Goal: Task Accomplishment & Management: Manage account settings

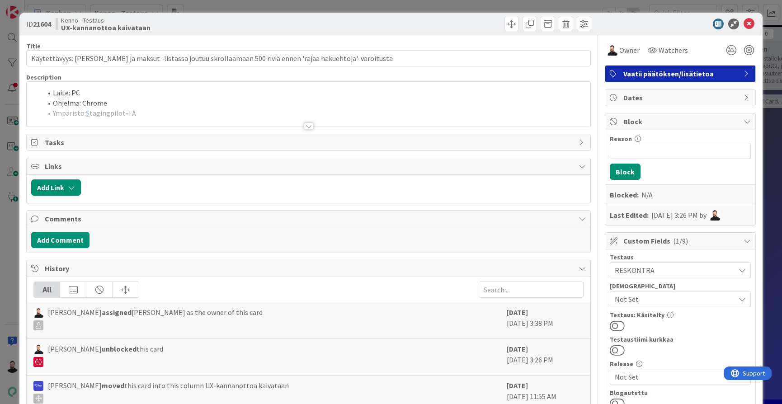
click at [7, 141] on div "ID 21604 Kenno - Testaus UX-kannanottoa kaivataan Title 106 / 128 Käytettävyys:…" at bounding box center [391, 202] width 782 height 404
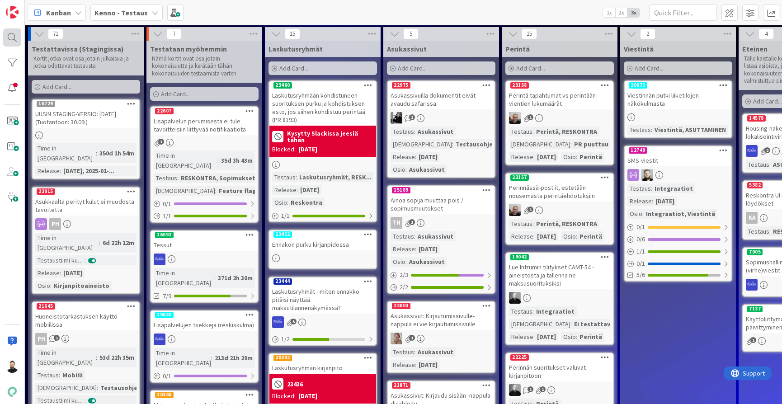
click at [13, 34] on div at bounding box center [12, 37] width 18 height 18
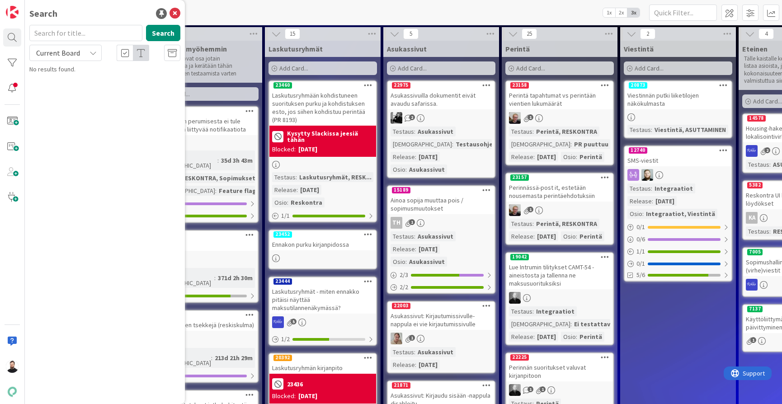
click at [61, 56] on span "Current Board" at bounding box center [58, 52] width 44 height 9
click at [58, 87] on span "All Boards" at bounding box center [81, 91] width 94 height 14
click at [78, 35] on input "text" at bounding box center [85, 33] width 113 height 16
paste input "22832"
type input "22832"
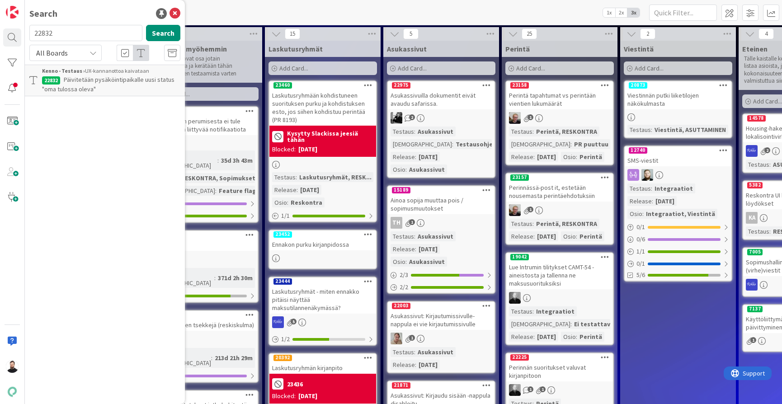
click at [79, 78] on span "Päivitetään pysäköintipaikalle uusi status "oma tulossa oleva"" at bounding box center [108, 84] width 132 height 18
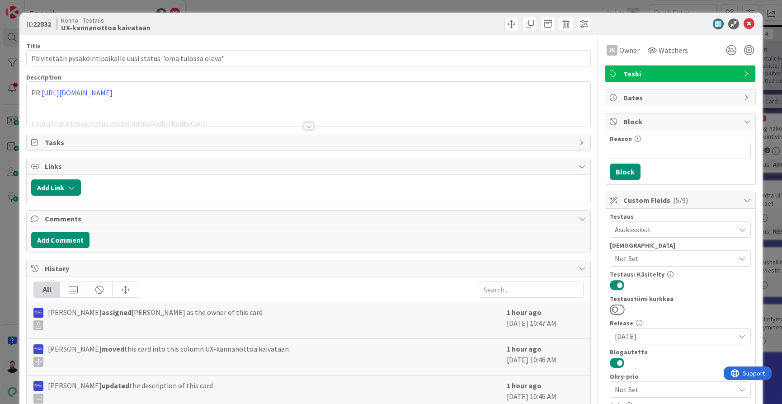
click at [306, 127] on div at bounding box center [309, 125] width 10 height 7
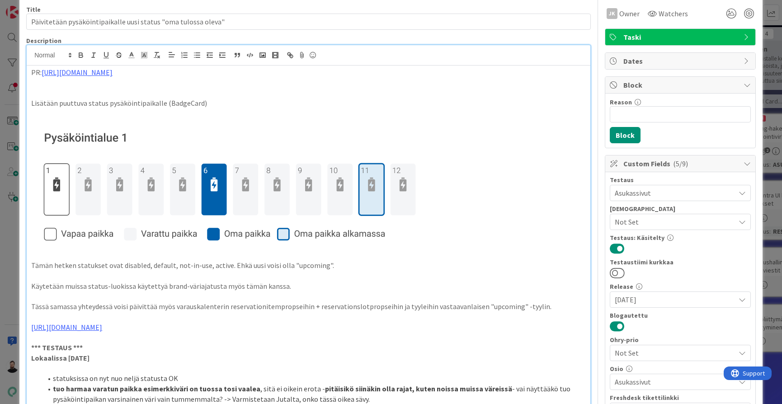
scroll to position [14, 0]
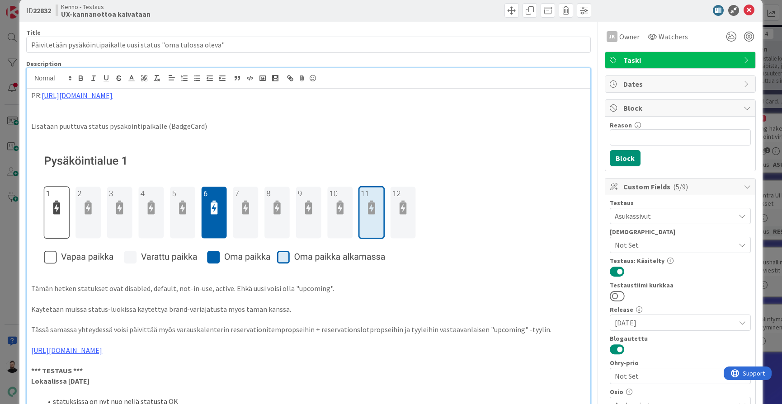
click at [1, 238] on div "ID 22832 Kenno - Testaus UX-kannanottoa kaivataan Title 62 / 128 Päivitetään py…" at bounding box center [391, 202] width 782 height 404
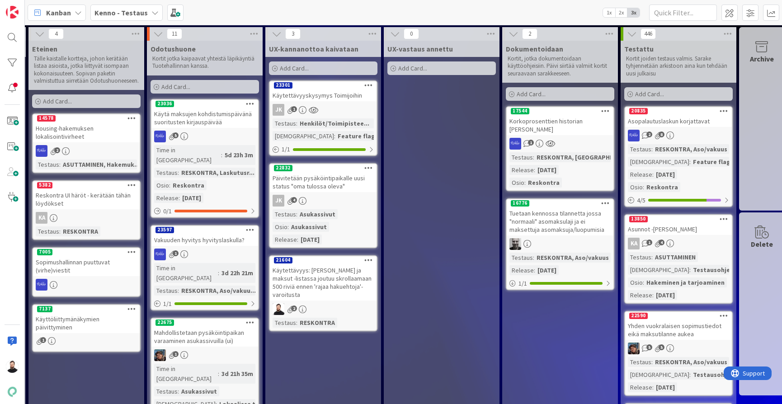
scroll to position [0, 712]
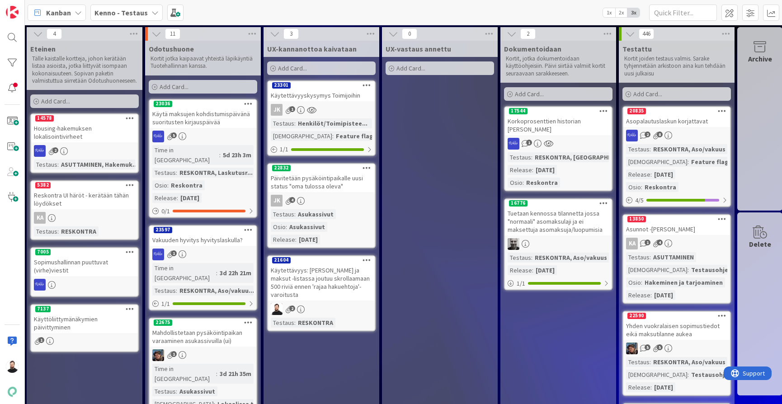
click at [349, 98] on div "Käytettävyyskysymys Toimijoihin" at bounding box center [321, 95] width 107 height 12
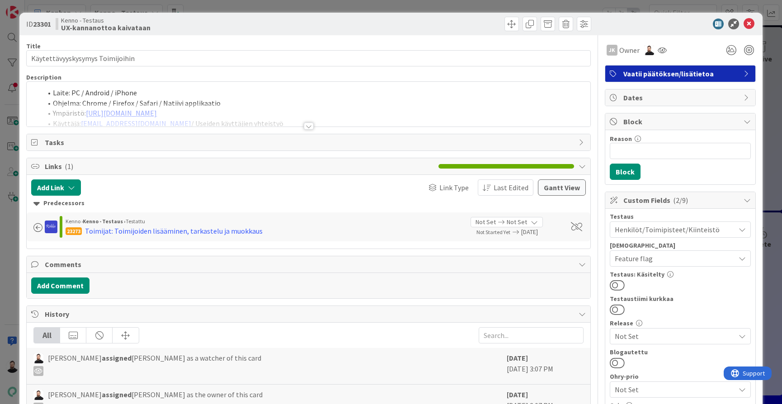
click at [311, 128] on div at bounding box center [309, 125] width 10 height 7
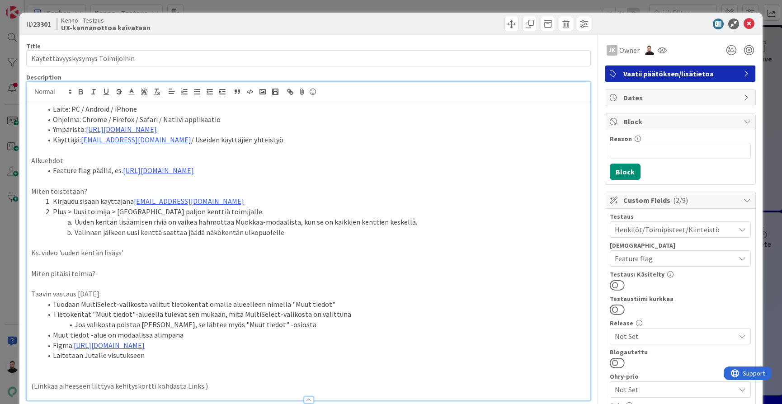
click at [14, 276] on div "ID 23301 Kenno - Testaus UX-kannanottoa kaivataan Title 31 / 128 Käytettävyysky…" at bounding box center [391, 202] width 782 height 404
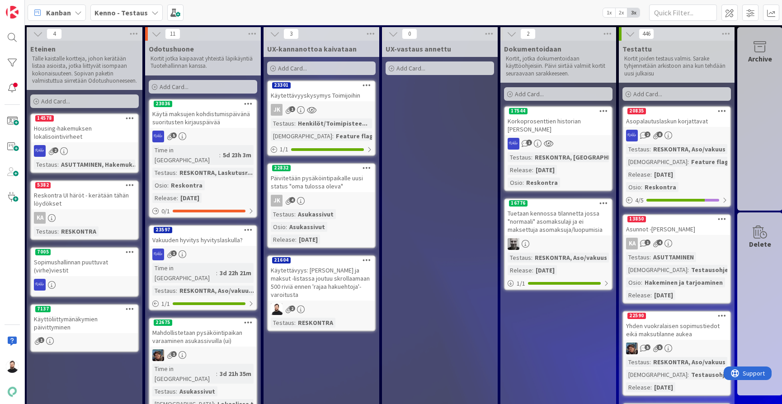
click at [324, 260] on div "21604" at bounding box center [321, 260] width 107 height 8
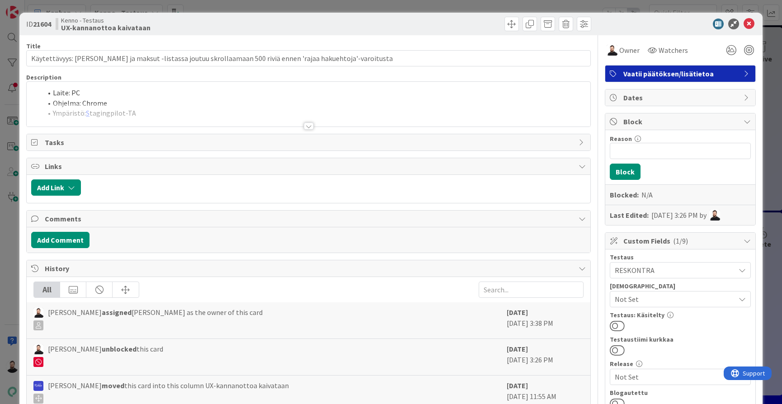
click at [309, 126] on div at bounding box center [309, 125] width 10 height 7
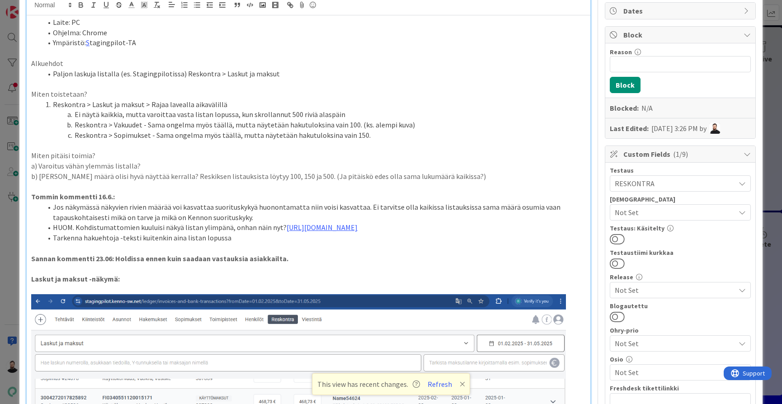
scroll to position [63, 0]
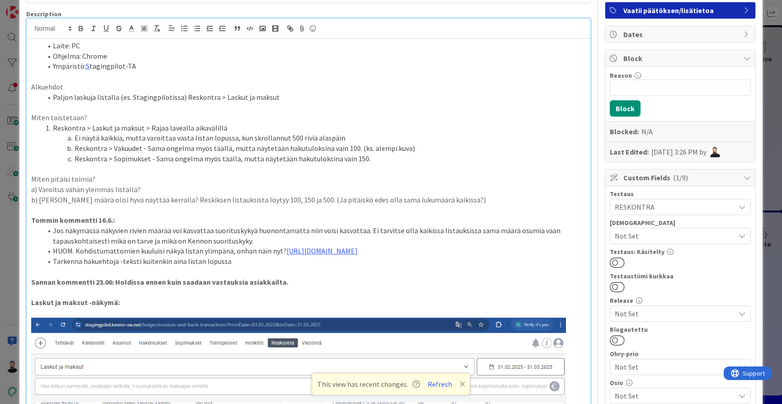
click at [348, 217] on p "Tommin kommentti 16.6.:" at bounding box center [308, 220] width 554 height 10
click at [325, 267] on li "Tarkenna hakuehtoja -teksti kuitenkin aina listan lopussa" at bounding box center [313, 261] width 543 height 10
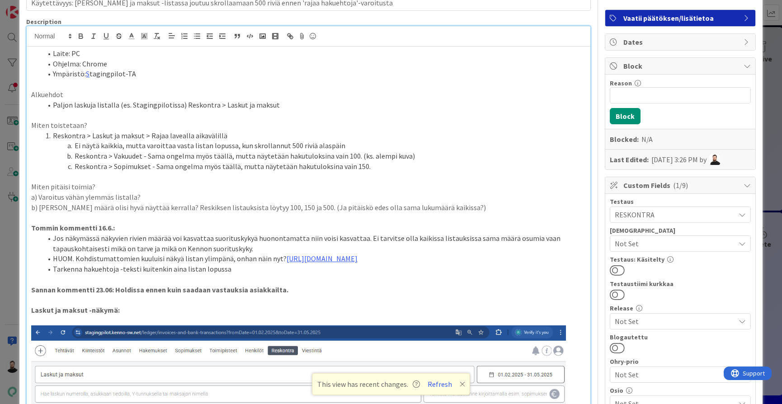
scroll to position [54, 0]
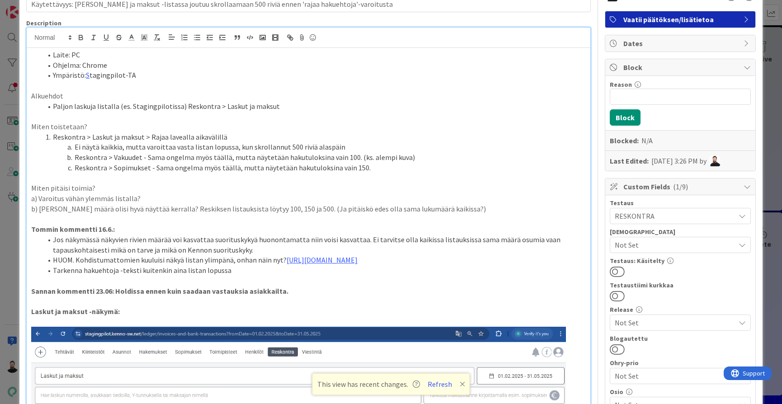
click at [460, 227] on p "Tommin kommentti 16.6.:" at bounding box center [308, 229] width 554 height 10
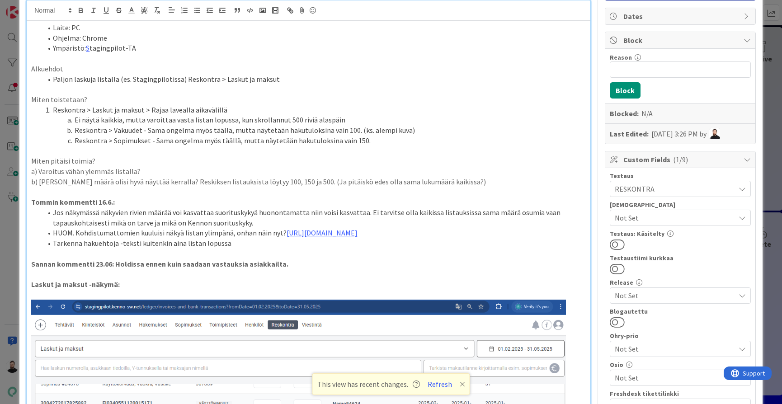
scroll to position [87, 0]
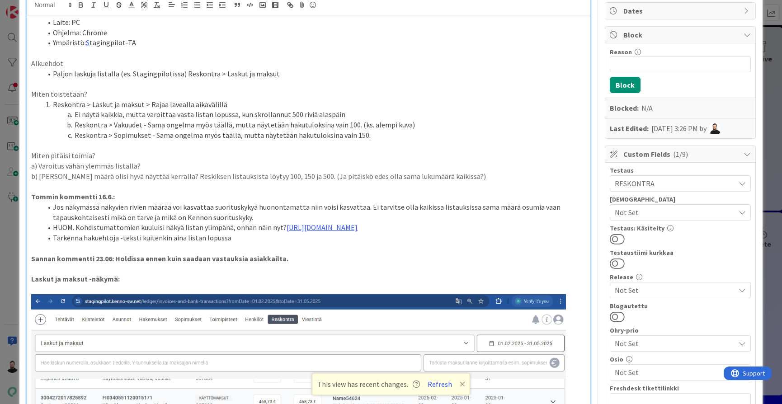
click at [403, 253] on p at bounding box center [308, 248] width 554 height 10
click at [391, 284] on p "Laskut ja maksut -näkymä:" at bounding box center [308, 279] width 554 height 10
click at [407, 272] on p at bounding box center [308, 268] width 554 height 10
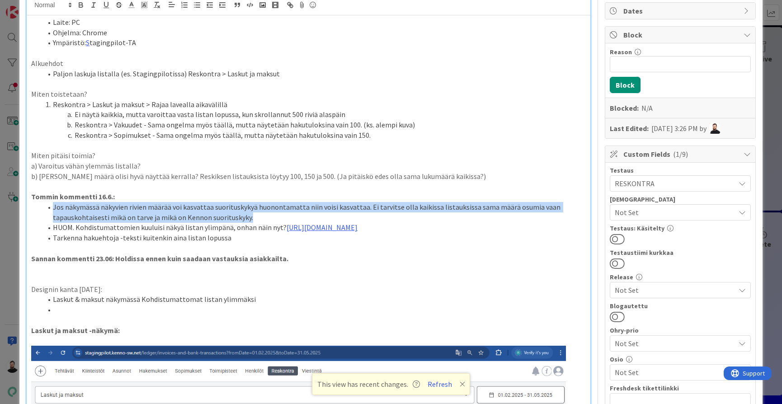
drag, startPoint x: 264, startPoint y: 210, endPoint x: 53, endPoint y: 204, distance: 211.5
click at [53, 204] on li "Jos näkymässä näkyvien rivien määrää voi kasvattaa suorituskykyä huonontamatta …" at bounding box center [313, 212] width 543 height 20
copy li "Jos näkymässä näkyvien rivien määrää voi kasvattaa suorituskykyä huonontamatta …"
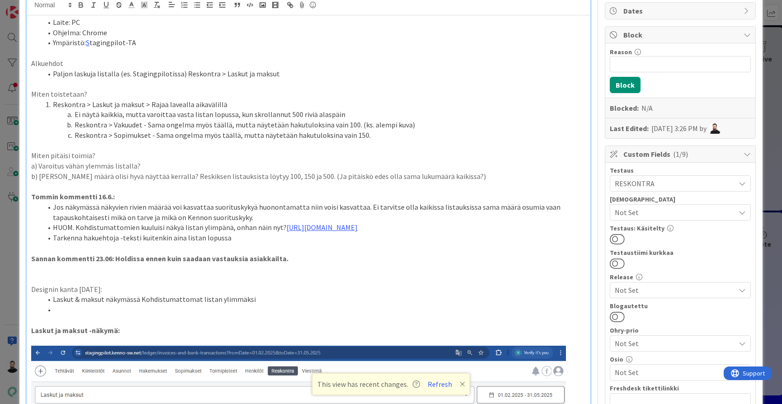
click at [139, 311] on li at bounding box center [313, 309] width 543 height 10
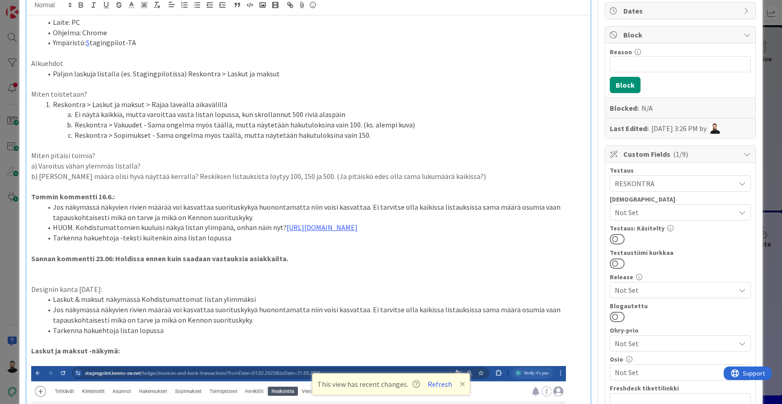
drag, startPoint x: 119, startPoint y: 288, endPoint x: 22, endPoint y: 288, distance: 96.7
click at [172, 335] on p at bounding box center [308, 340] width 554 height 10
click at [176, 332] on li "Tarkenna hakuehtoja listan lopussa" at bounding box center [313, 330] width 543 height 10
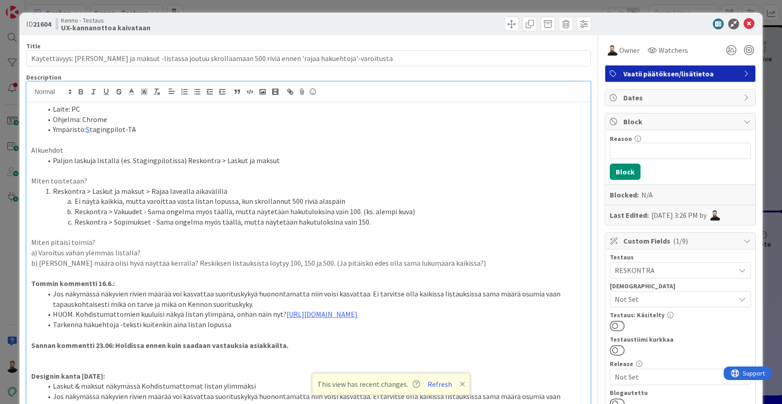
scroll to position [0, 0]
click at [667, 57] on div "Watchers" at bounding box center [668, 50] width 46 height 16
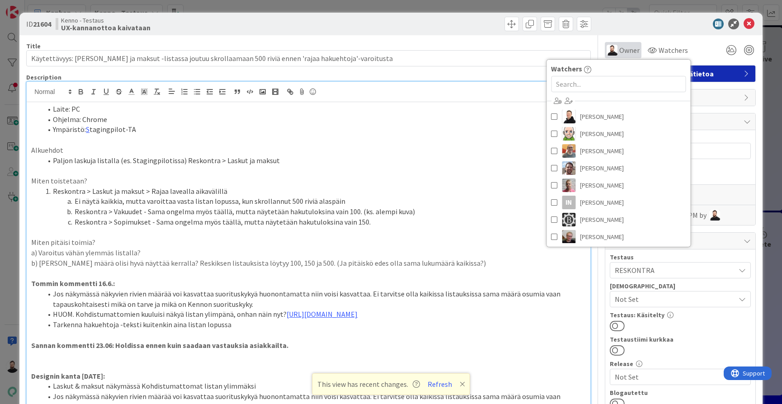
click at [618, 49] on div "Owner" at bounding box center [622, 50] width 33 height 11
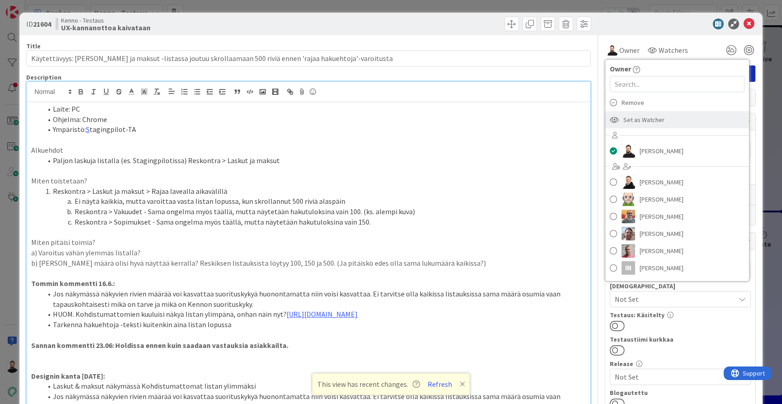
click at [655, 115] on span "Set as Watcher" at bounding box center [643, 120] width 41 height 14
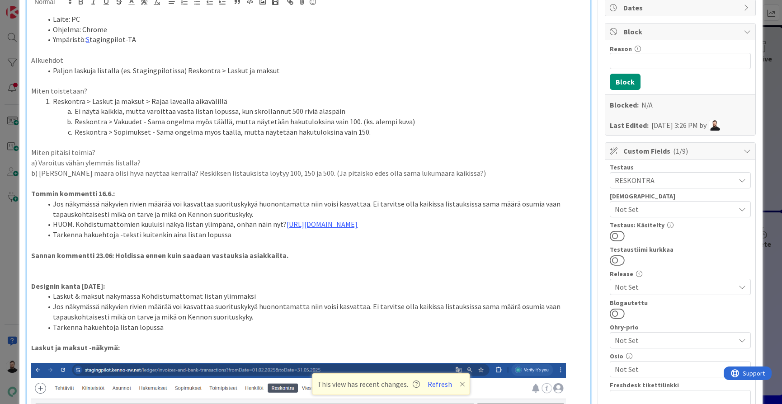
scroll to position [92, 0]
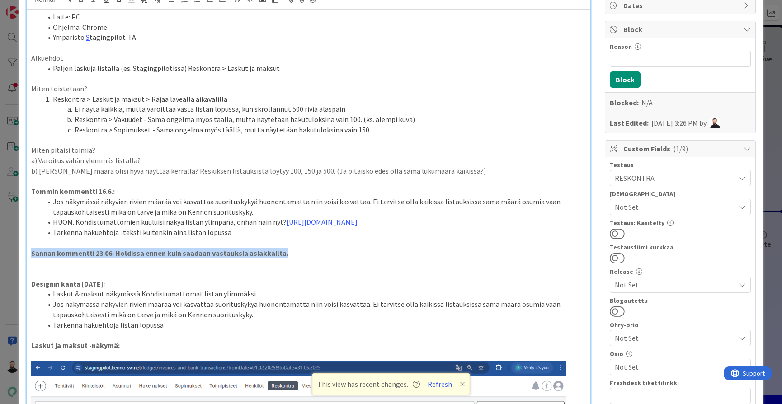
drag, startPoint x: 317, startPoint y: 259, endPoint x: 29, endPoint y: 257, distance: 287.8
click at [122, 277] on p at bounding box center [308, 273] width 554 height 10
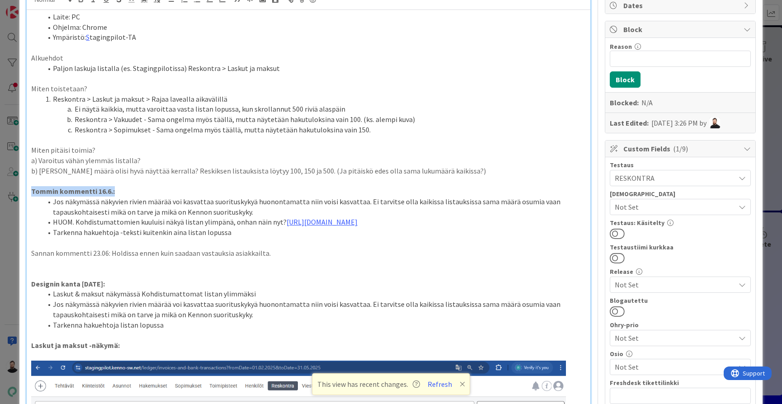
drag, startPoint x: 136, startPoint y: 186, endPoint x: 24, endPoint y: 188, distance: 111.6
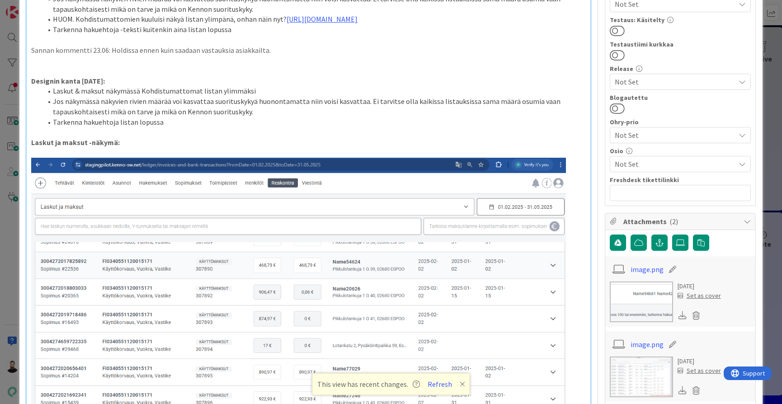
scroll to position [297, 0]
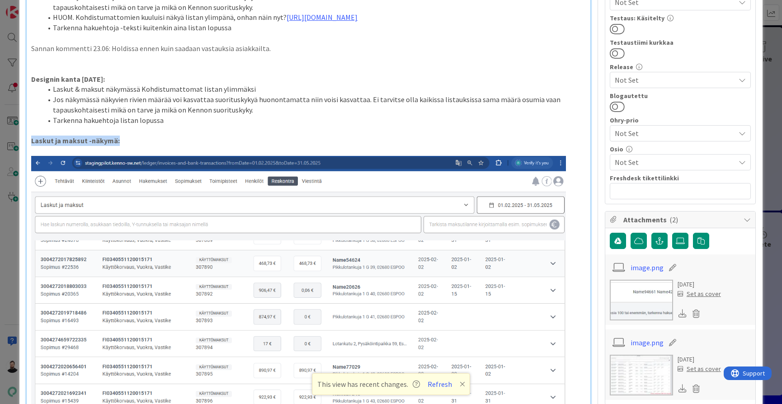
drag, startPoint x: 138, startPoint y: 138, endPoint x: 28, endPoint y: 140, distance: 110.2
click at [28, 139] on div "Laite: PC Ohjelma: Chrome Ympäristö: S tagingpilot-TA Alkuehdot Paljon laskuja …" at bounding box center [308, 219] width 563 height 829
click at [192, 124] on li "Tarkenna hakuehtoja listan lopussa" at bounding box center [313, 120] width 543 height 10
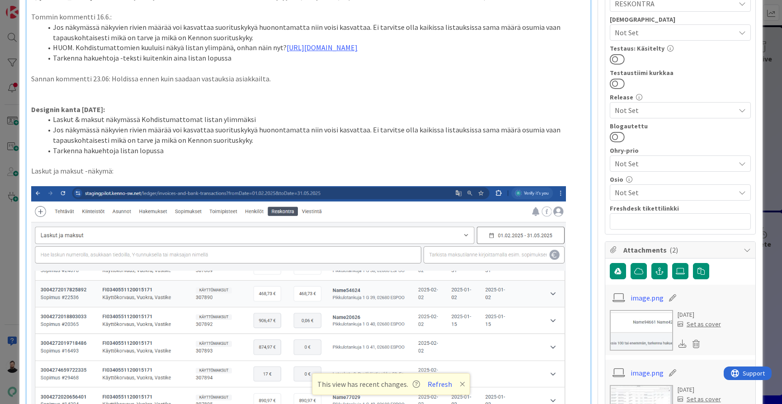
scroll to position [265, 0]
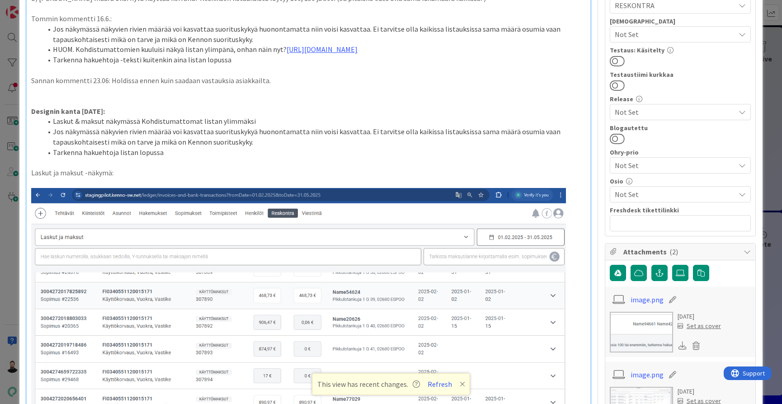
click at [142, 157] on li "Tarkenna hakuehtoja listan lopussa" at bounding box center [313, 152] width 543 height 10
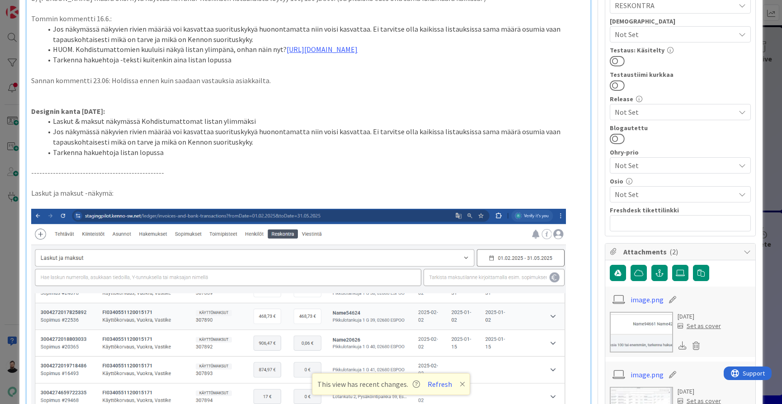
click at [136, 172] on p "-------------------------------------------------" at bounding box center [308, 173] width 554 height 10
click at [146, 174] on p "-------------------------------------------------" at bounding box center [308, 173] width 554 height 10
drag, startPoint x: 144, startPoint y: 173, endPoint x: 31, endPoint y: 173, distance: 112.5
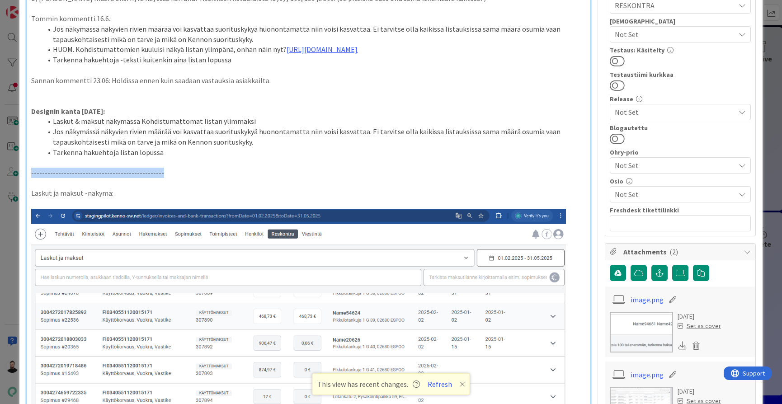
click at [31, 173] on p "-------------------------------------------------" at bounding box center [308, 173] width 554 height 10
copy p "-------------------------------------------------"
click at [195, 176] on p "-------------------------------------------------" at bounding box center [308, 173] width 554 height 10
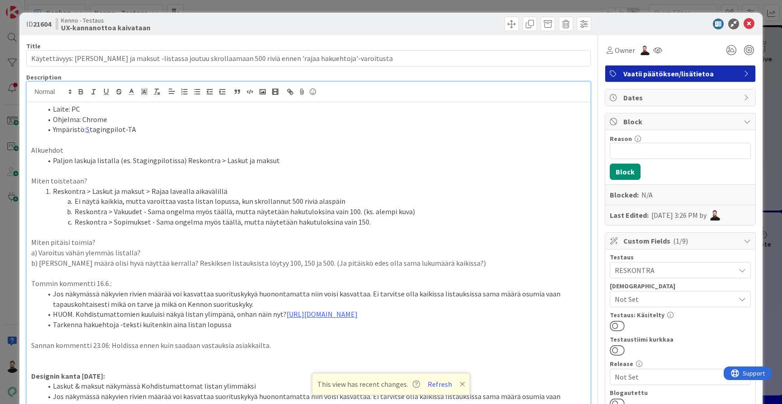
scroll to position [0, 0]
click at [510, 25] on span at bounding box center [511, 24] width 14 height 14
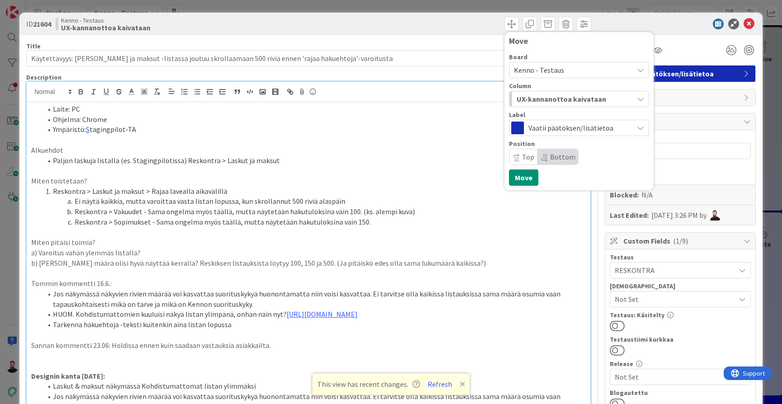
click at [534, 94] on span "UX-kannanottoa kaivataan" at bounding box center [560, 99] width 89 height 12
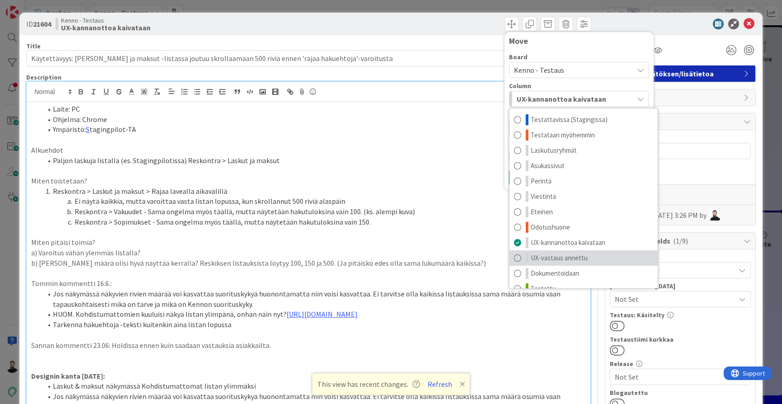
click at [549, 258] on span "UX-vastaus annettu" at bounding box center [558, 258] width 57 height 11
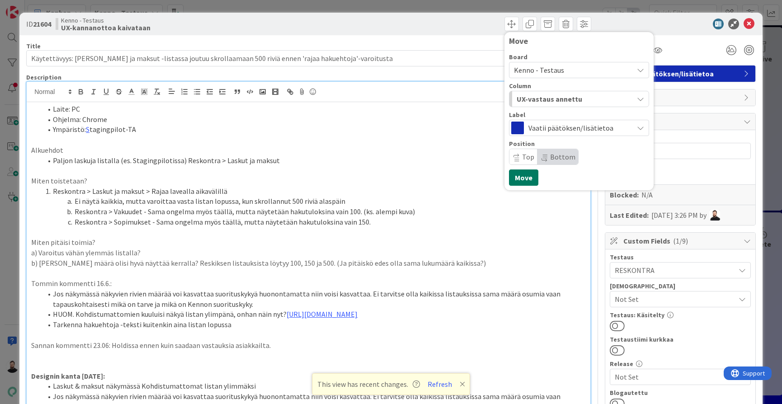
click at [527, 182] on button "Move" at bounding box center [523, 177] width 29 height 16
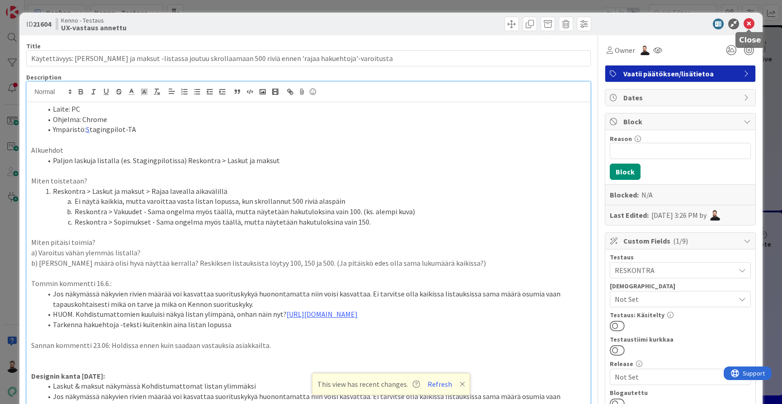
click at [750, 25] on icon at bounding box center [748, 24] width 11 height 11
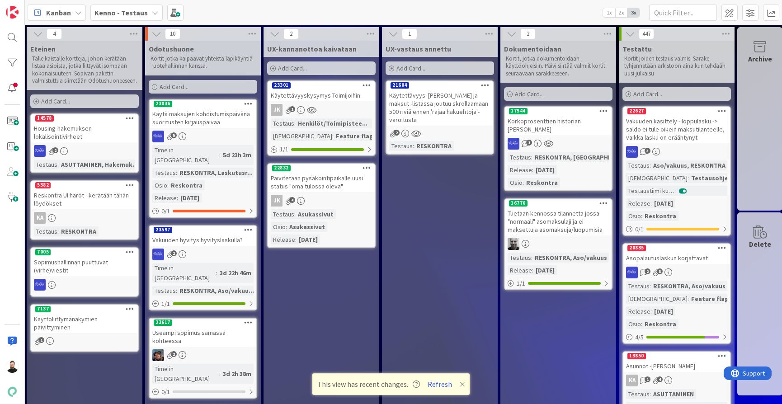
click at [325, 185] on div "Päivitetään pysäköintipaikalle uusi status "oma tulossa oleva"" at bounding box center [321, 182] width 107 height 20
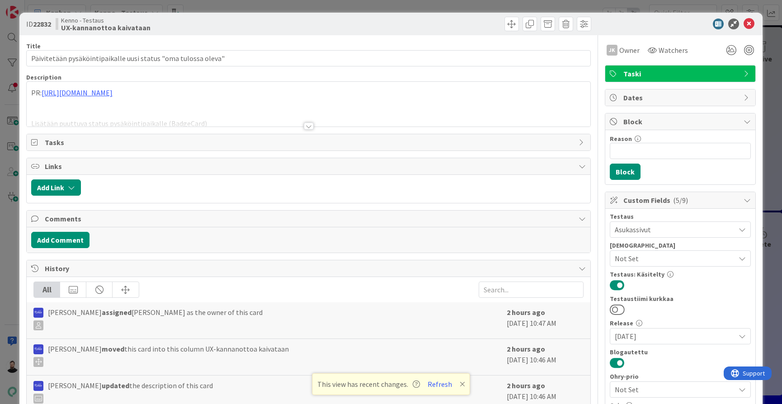
click at [310, 123] on div at bounding box center [309, 125] width 10 height 7
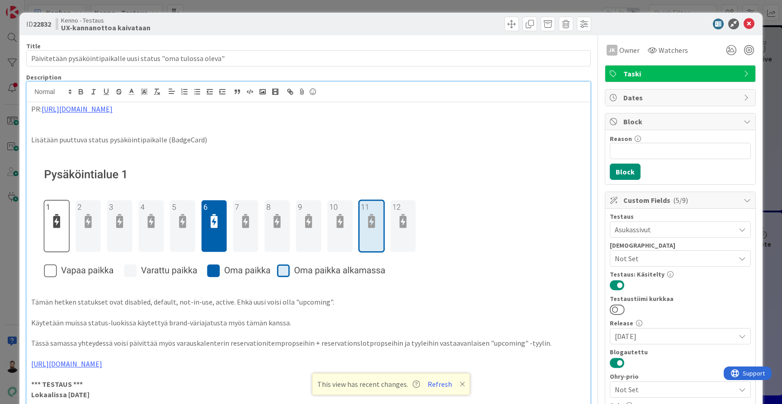
scroll to position [46, 0]
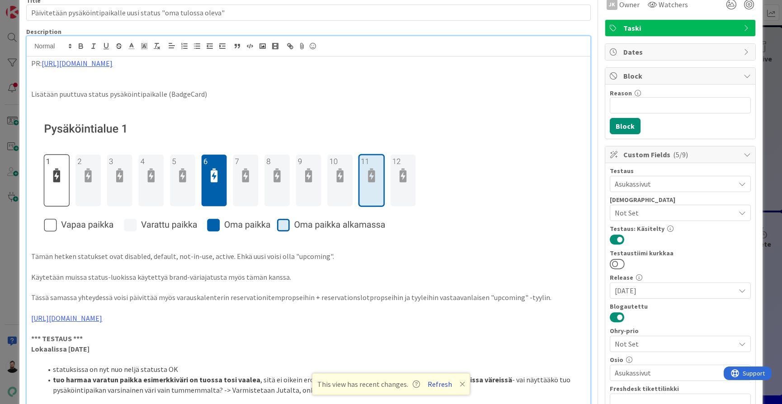
click at [440, 384] on button "Refresh" at bounding box center [439, 384] width 31 height 12
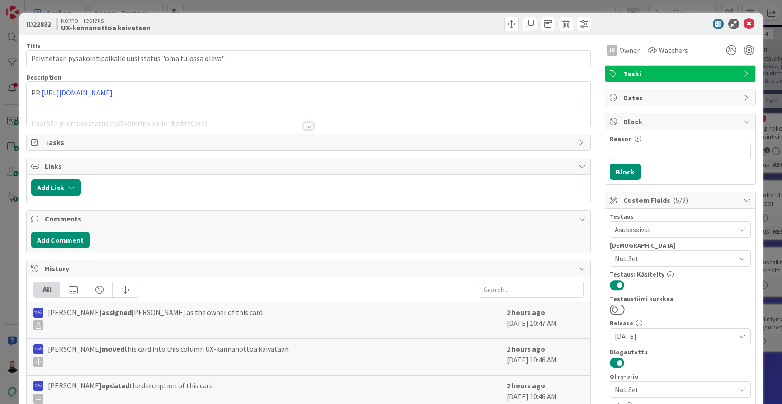
click at [307, 128] on div at bounding box center [309, 125] width 10 height 7
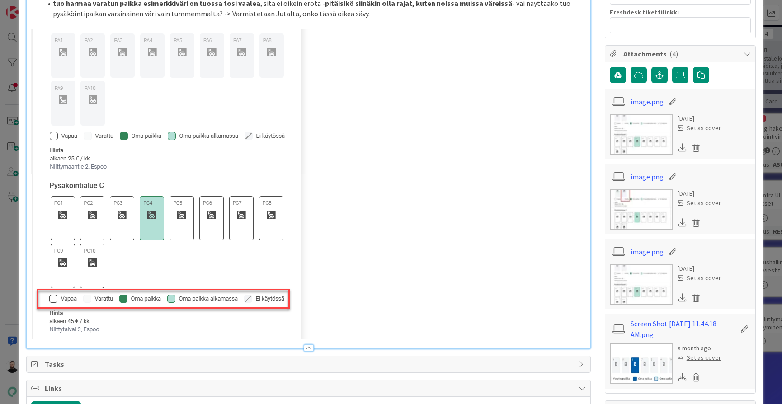
scroll to position [423, 0]
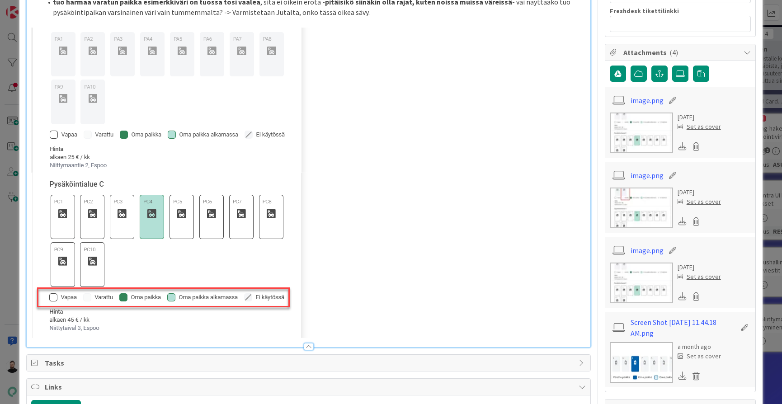
click at [8, 248] on div "ID 22832 Kenno - Testaus UX-kannanottoa kaivataan Title 62 / 128 Päivitetään py…" at bounding box center [391, 202] width 782 height 404
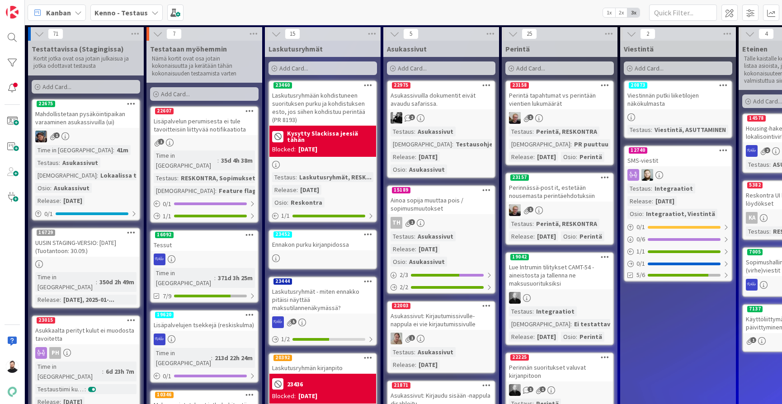
click at [117, 17] on span "Kenno - Testaus" at bounding box center [120, 12] width 53 height 11
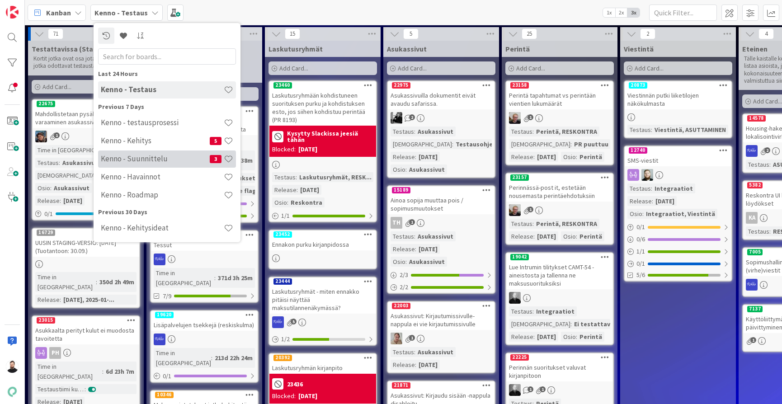
click at [128, 151] on div "Kenno - Suunnittelu 3" at bounding box center [167, 158] width 138 height 17
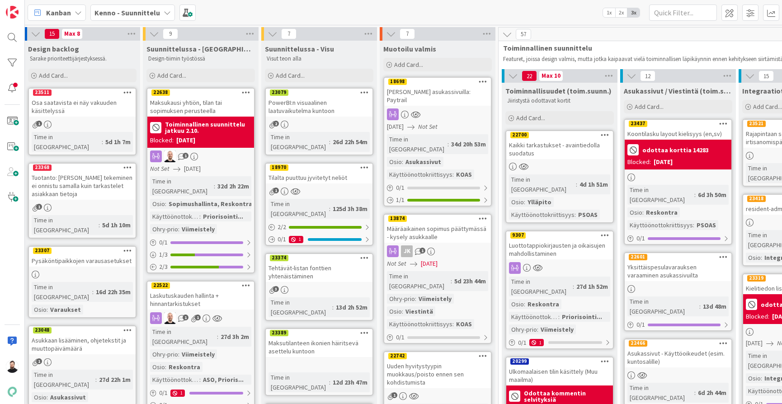
scroll to position [0, 4]
click at [149, 8] on b "Kenno - Suunnittelu" at bounding box center [127, 12] width 66 height 9
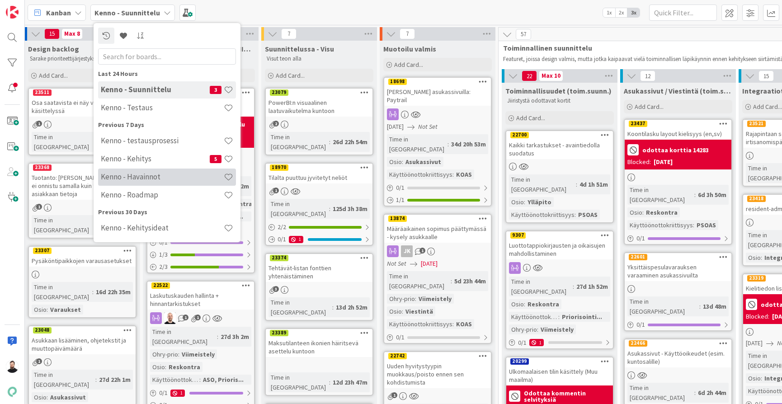
click at [136, 173] on h4 "Kenno - Havainnot" at bounding box center [162, 176] width 123 height 9
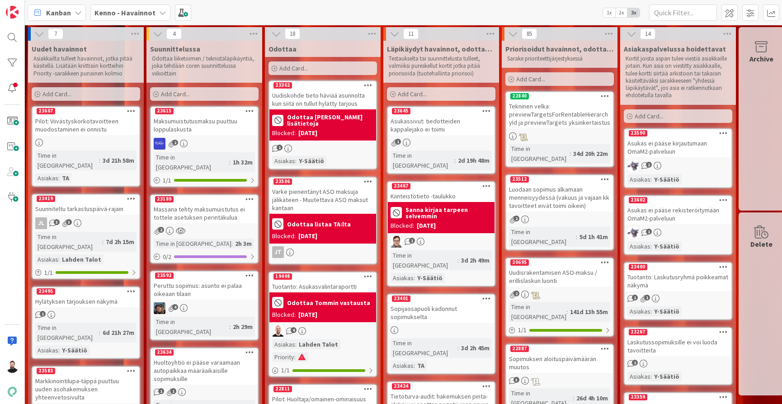
click at [114, 14] on b "Kenno - Havainnot" at bounding box center [124, 12] width 61 height 9
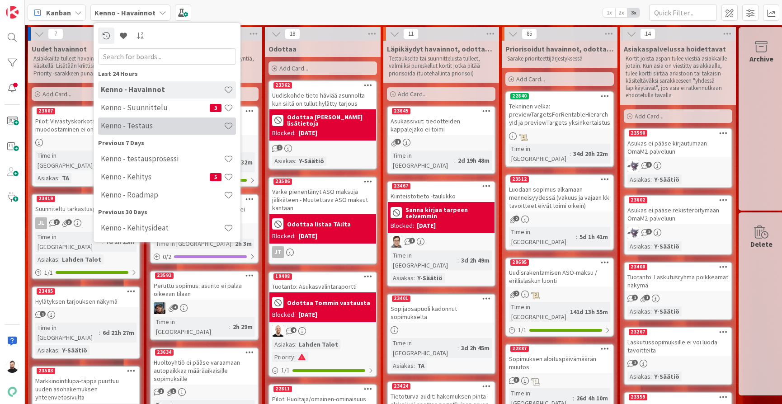
click at [154, 127] on h4 "Kenno - Testaus" at bounding box center [162, 125] width 123 height 9
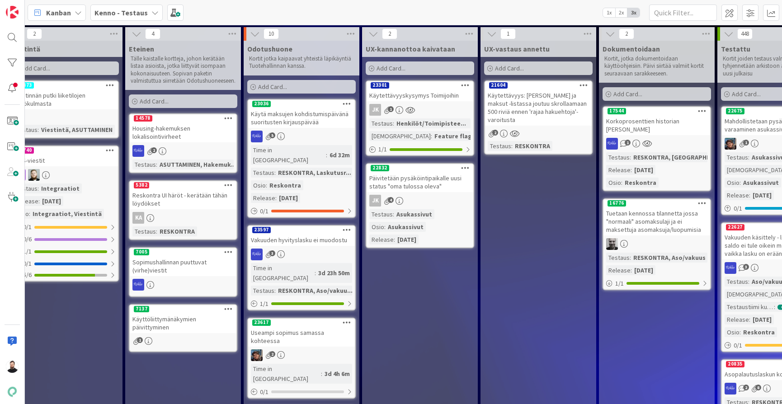
scroll to position [0, 613]
click at [432, 93] on div "Käytettävyyskysymys Toimijoihin" at bounding box center [419, 95] width 107 height 12
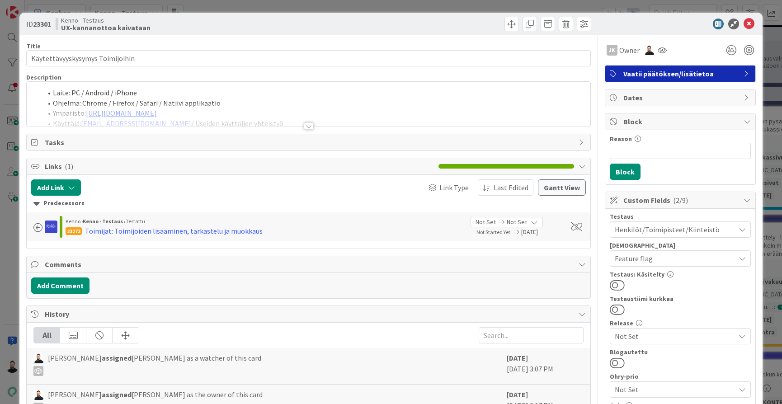
click at [311, 124] on div at bounding box center [309, 125] width 10 height 7
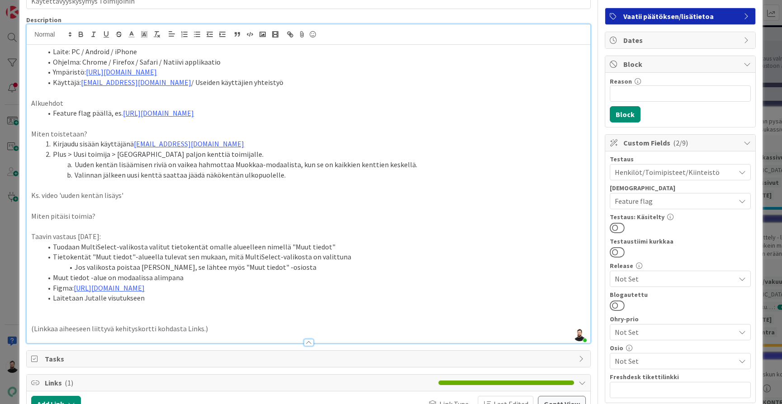
scroll to position [56, 0]
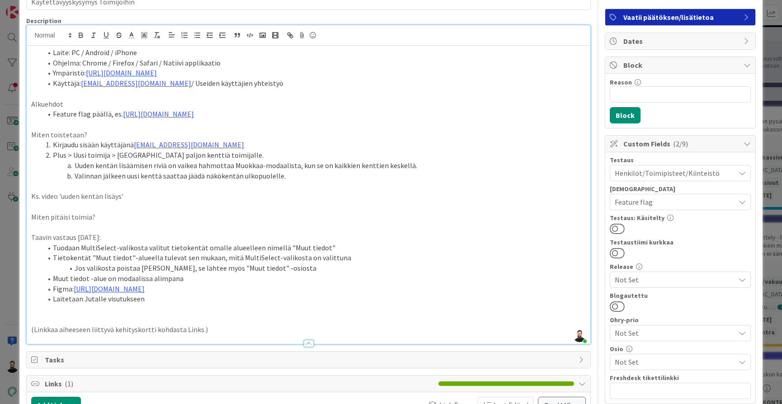
click at [14, 261] on div "ID 23301 Kenno - Testaus UX-kannanottoa kaivataan Title 31 / 128 Käytettävyysky…" at bounding box center [391, 202] width 782 height 404
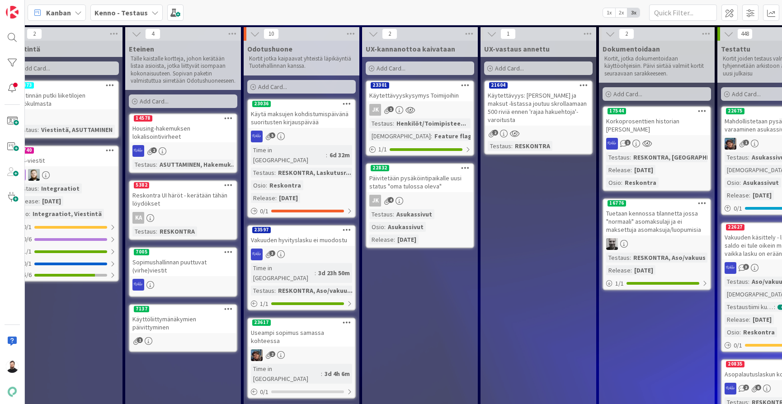
click at [402, 181] on div "Päivitetään pysäköintipaikalle uusi status "oma tulossa oleva"" at bounding box center [419, 182] width 107 height 20
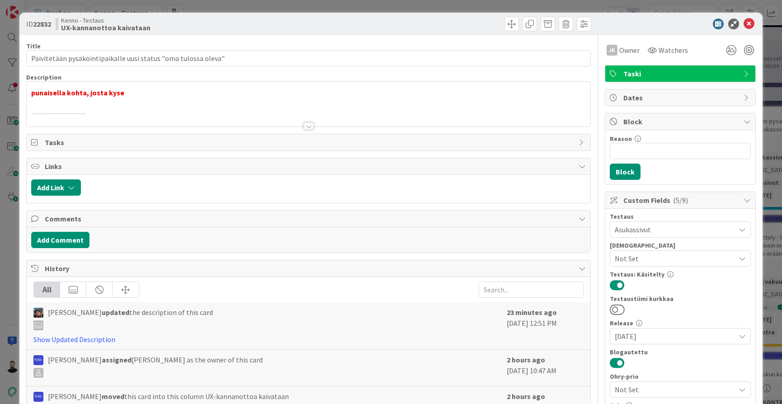
click at [309, 123] on div at bounding box center [309, 125] width 10 height 7
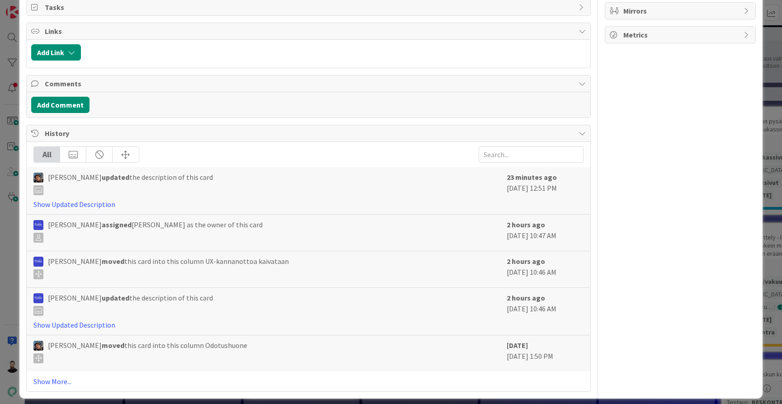
scroll to position [819, 0]
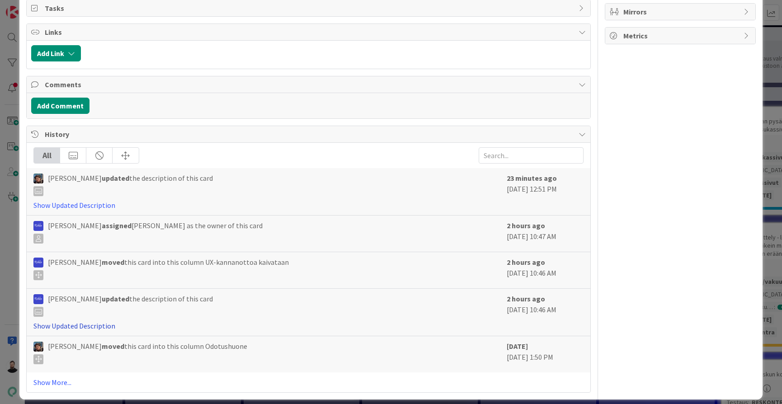
click at [85, 321] on link "Show Updated Description" at bounding box center [74, 325] width 82 height 9
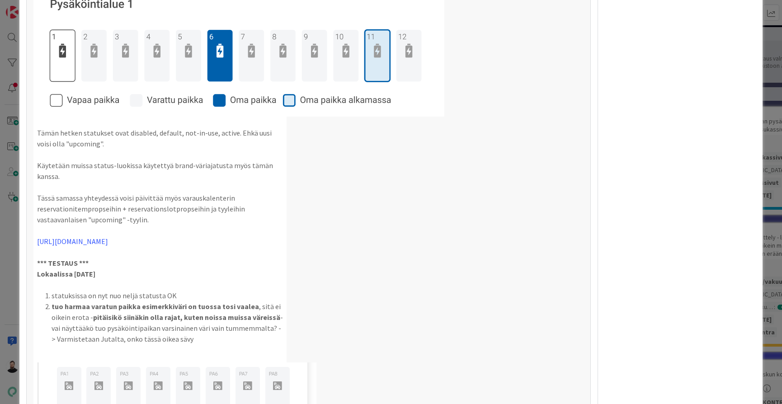
scroll to position [1217, 0]
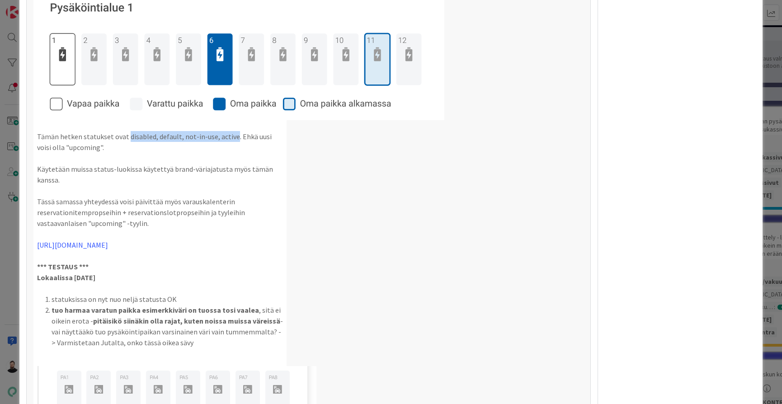
drag, startPoint x: 126, startPoint y: 126, endPoint x: 230, endPoint y: 123, distance: 104.0
click at [230, 131] on p "Tämän hetken statukset ovat disabled, default, not-in-use, active. Ehkä uusi vo…" at bounding box center [160, 142] width 246 height 22
click at [254, 133] on p "Tämän hetken statukset ovat disabled, default, not-in-use, active. Ehkä uusi vo…" at bounding box center [160, 142] width 246 height 22
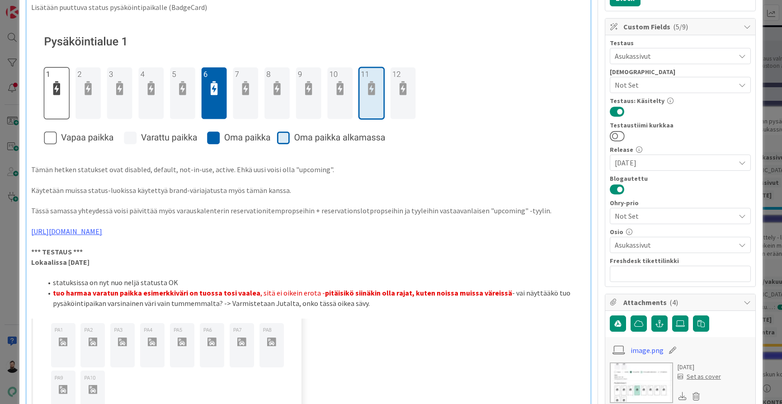
scroll to position [173, 0]
click at [449, 227] on p "[URL][DOMAIN_NAME]" at bounding box center [308, 232] width 554 height 10
click at [464, 209] on p "Tässä samassa yhteydessä voisi päivittää myös varauskalenterin reservationitemp…" at bounding box center [308, 211] width 554 height 10
click at [464, 216] on p at bounding box center [308, 221] width 554 height 10
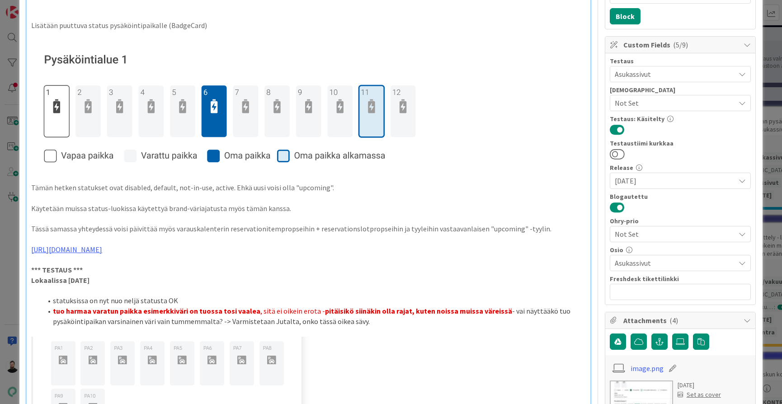
scroll to position [193, 0]
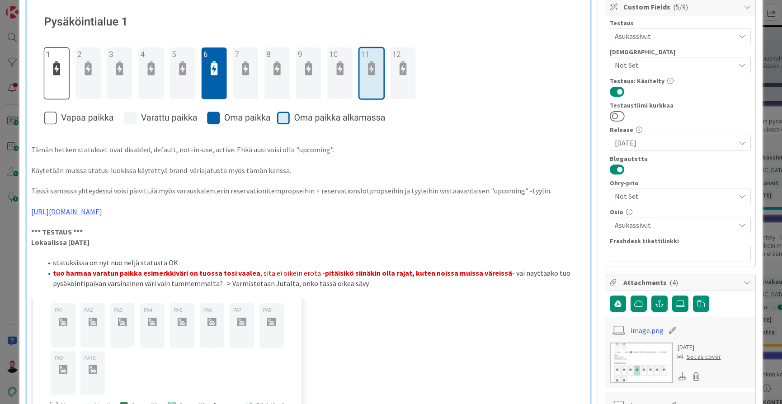
click at [350, 196] on p at bounding box center [308, 201] width 554 height 10
click at [346, 200] on p at bounding box center [308, 201] width 554 height 10
click at [341, 216] on p at bounding box center [308, 221] width 554 height 10
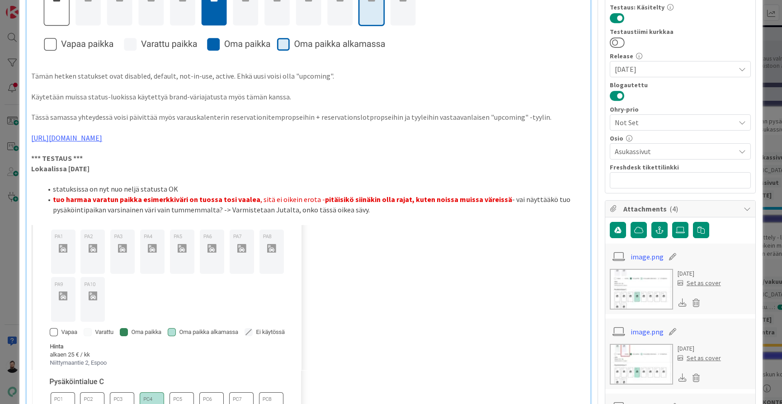
scroll to position [267, 0]
click at [410, 201] on li "tuo harmaa varatun paikka esimerkkiväri on tuossa tosi vaalea , sitä ei oikein …" at bounding box center [313, 204] width 543 height 20
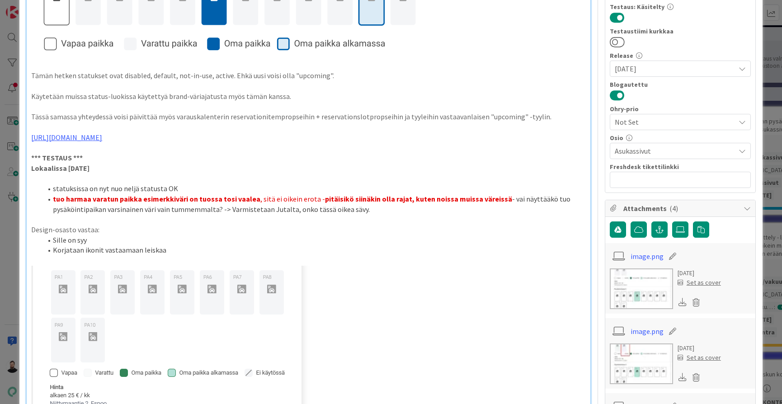
click at [119, 235] on li "Sille on syy" at bounding box center [313, 240] width 543 height 10
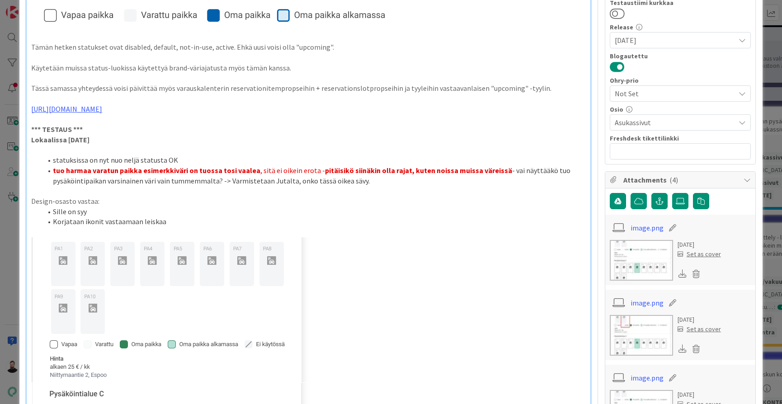
scroll to position [294, 0]
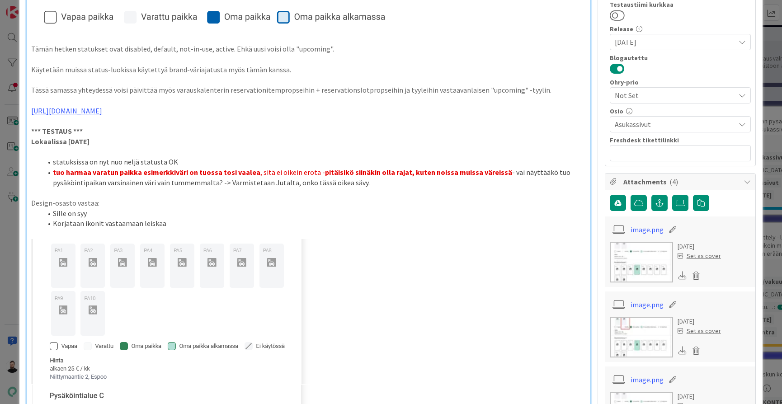
click at [404, 208] on li "Sille on syy" at bounding box center [313, 213] width 543 height 10
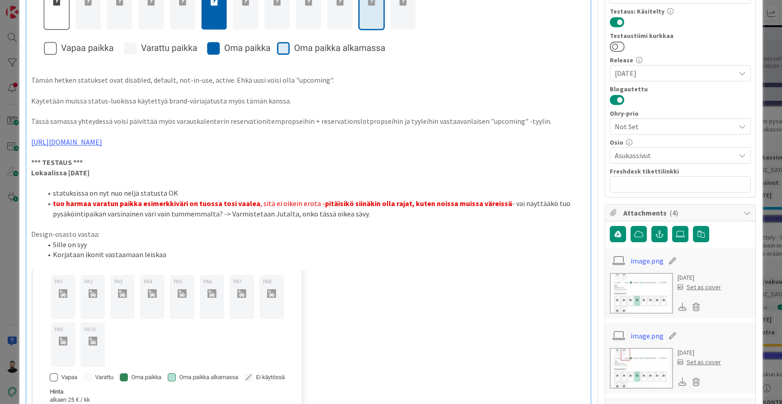
scroll to position [276, 0]
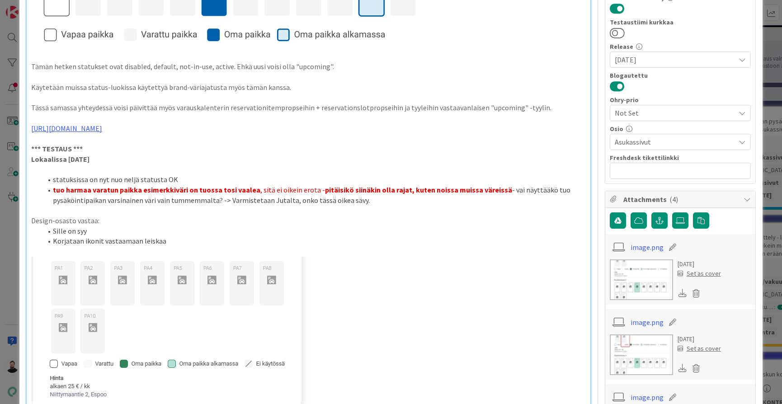
click at [315, 226] on li "Sille on syy" at bounding box center [313, 231] width 543 height 10
click at [297, 236] on li "Korjataan ikonit vastaamaan leiskaa" at bounding box center [313, 241] width 543 height 10
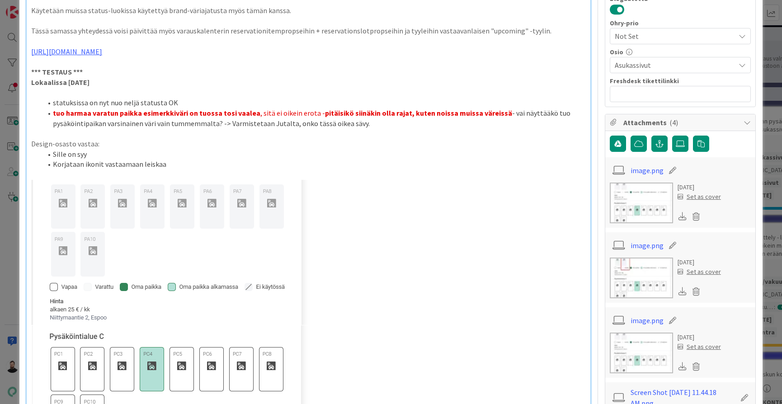
click at [158, 149] on li "Sille on syy" at bounding box center [313, 154] width 543 height 10
drag, startPoint x: 84, startPoint y: 277, endPoint x: 97, endPoint y: 277, distance: 12.6
click at [174, 159] on li "Korjataan ikonit vastaamaan leiskaa" at bounding box center [313, 164] width 543 height 10
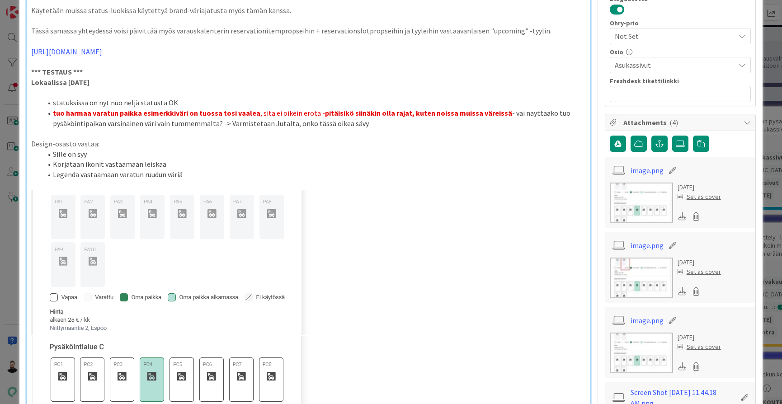
scroll to position [378, 0]
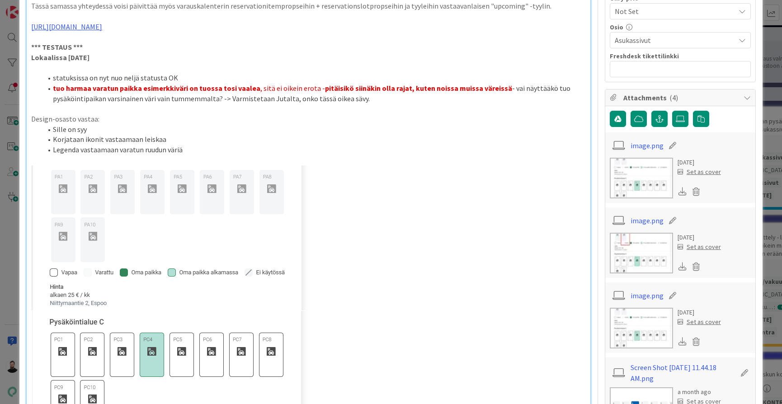
click at [117, 124] on li "Sille on syy" at bounding box center [313, 129] width 543 height 10
drag, startPoint x: 97, startPoint y: 120, endPoint x: 55, endPoint y: 121, distance: 42.5
click at [54, 124] on li "Sille on syy" at bounding box center [313, 129] width 543 height 10
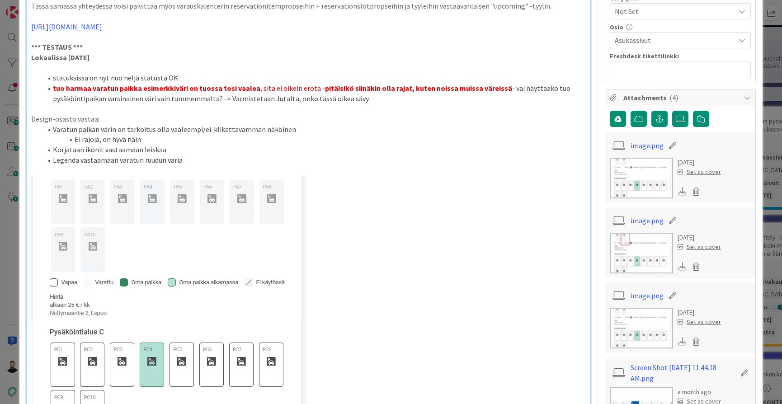
click at [204, 145] on li "Korjataan ikonit vastaamaan leiskaa" at bounding box center [313, 150] width 543 height 10
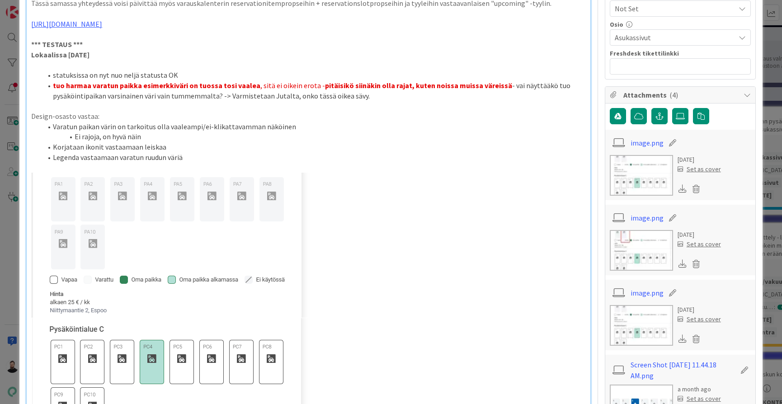
scroll to position [354, 0]
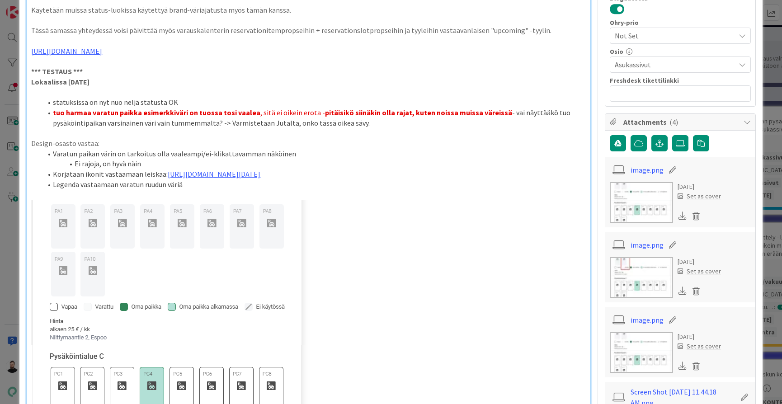
click at [286, 179] on li "Legenda vastaamaan varatun ruudun väriä" at bounding box center [313, 184] width 543 height 10
click at [55, 179] on li "Legenda vastaamaan varatun ruudun väriä" at bounding box center [313, 184] width 543 height 10
click at [84, 179] on li "Varattu-egenda vastaamaan varatun ruudun väriä" at bounding box center [313, 184] width 543 height 10
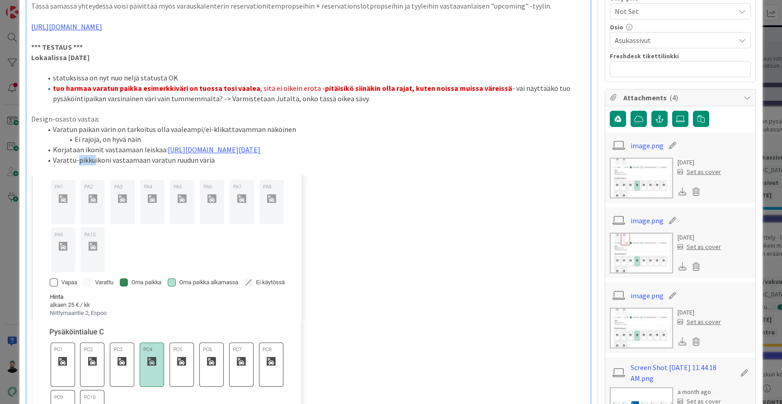
drag, startPoint x: 93, startPoint y: 151, endPoint x: 77, endPoint y: 153, distance: 15.5
click at [77, 155] on li "Varattu-pikkuikoni vastaamaan varatun ruudun väriä" at bounding box center [313, 160] width 543 height 10
click at [252, 155] on li "Varattu-seliteikoni vastaamaan varatun ruudun väriä" at bounding box center [313, 160] width 543 height 10
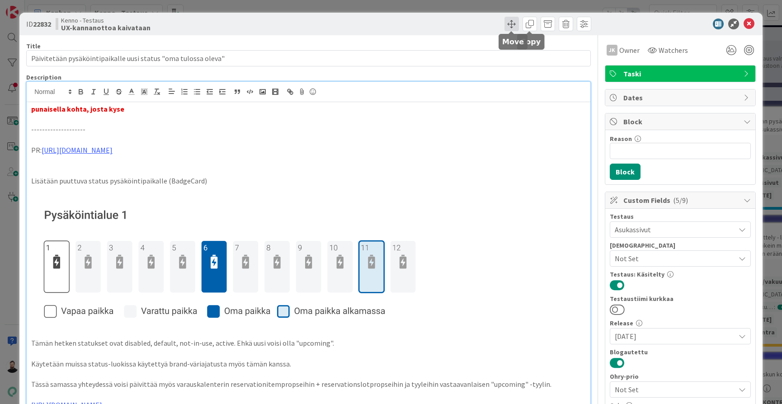
scroll to position [0, 0]
click at [511, 26] on span at bounding box center [511, 24] width 14 height 14
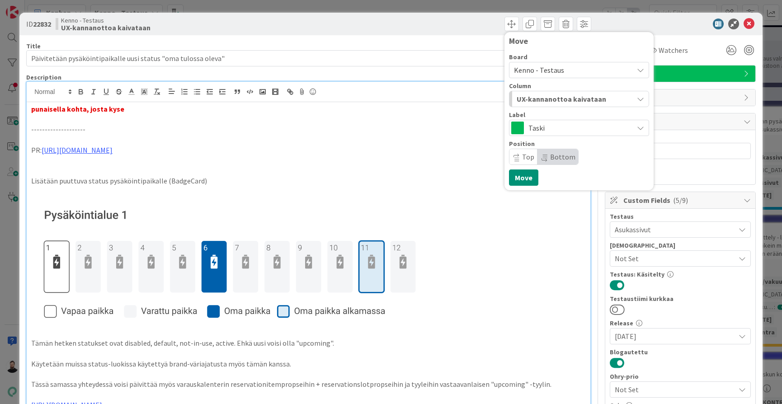
click at [539, 97] on span "UX-kannanottoa kaivataan" at bounding box center [560, 99] width 89 height 12
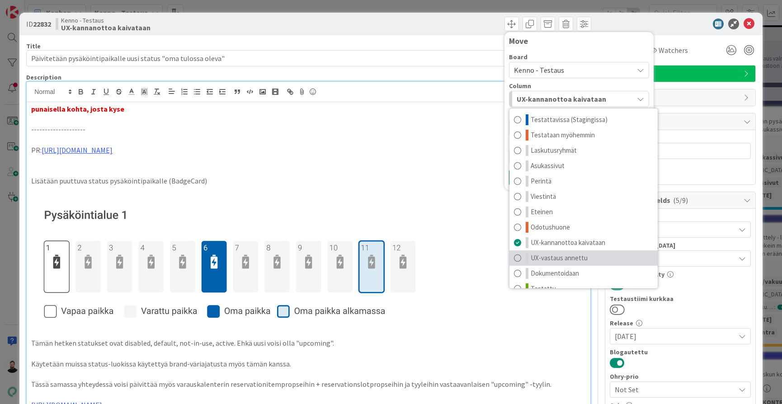
click at [539, 255] on span "UX-vastaus annettu" at bounding box center [558, 258] width 57 height 11
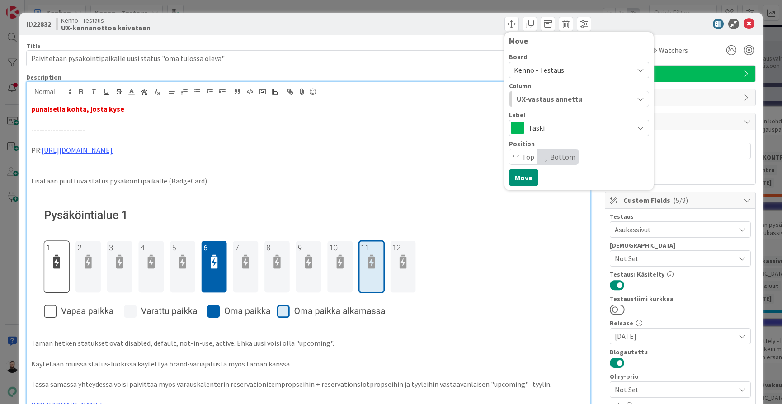
click at [14, 231] on div "ID 22832 Kenno - Testaus UX-kannanottoa kaivataan Move Board Kenno - Testaus Co…" at bounding box center [391, 202] width 782 height 404
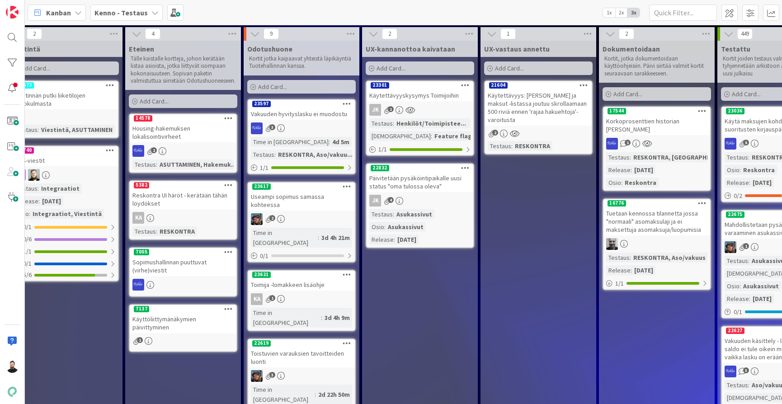
click at [145, 5] on div "Kenno - Testaus" at bounding box center [126, 13] width 72 height 16
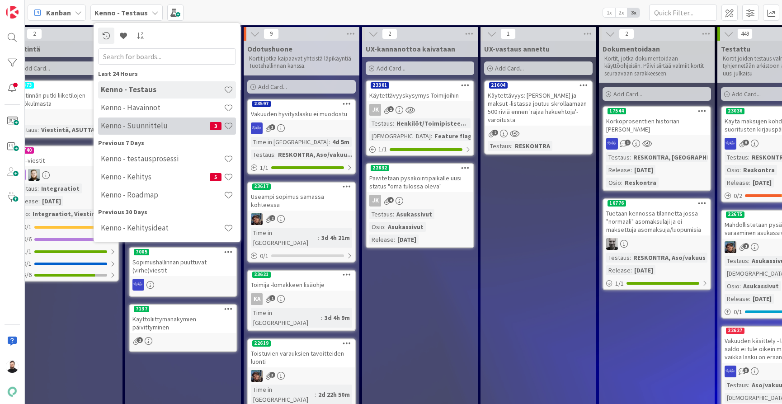
click at [145, 125] on h4 "Kenno - Suunnittelu" at bounding box center [155, 125] width 109 height 9
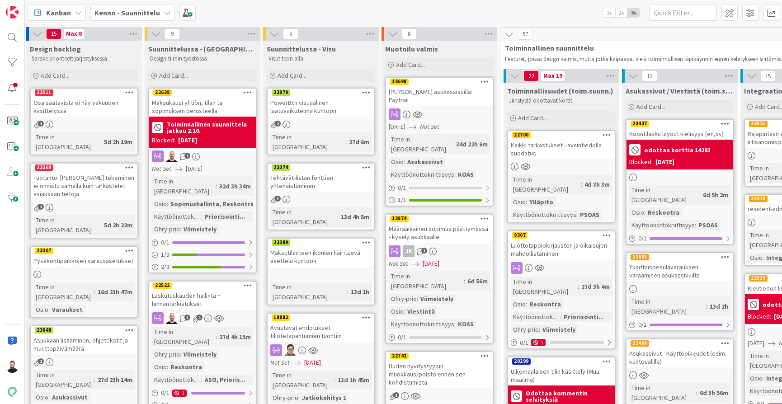
scroll to position [0, 2]
click at [148, 15] on b "Kenno - Suunnittelu" at bounding box center [127, 12] width 66 height 9
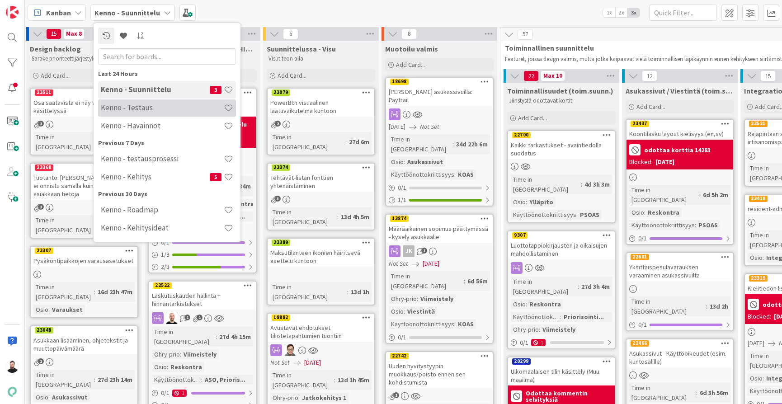
click at [140, 113] on div "Kenno - Testaus" at bounding box center [167, 107] width 138 height 17
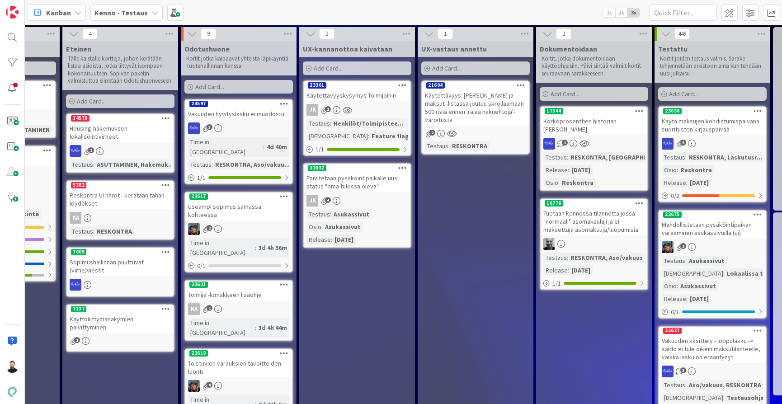
scroll to position [0, 673]
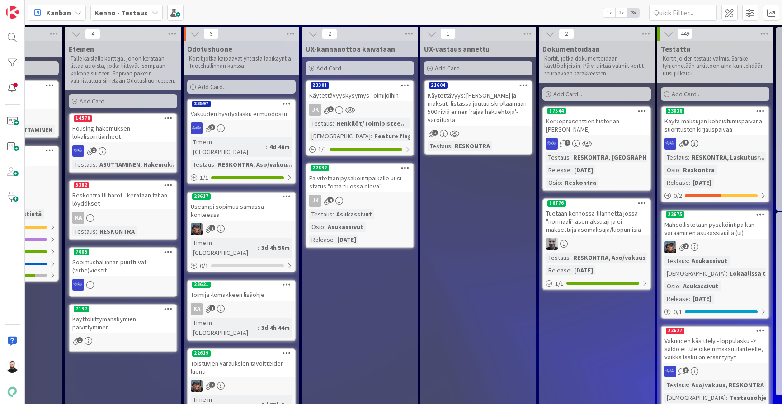
click at [366, 95] on div "Käytettävyyskysymys Toimijoihin" at bounding box center [359, 95] width 107 height 12
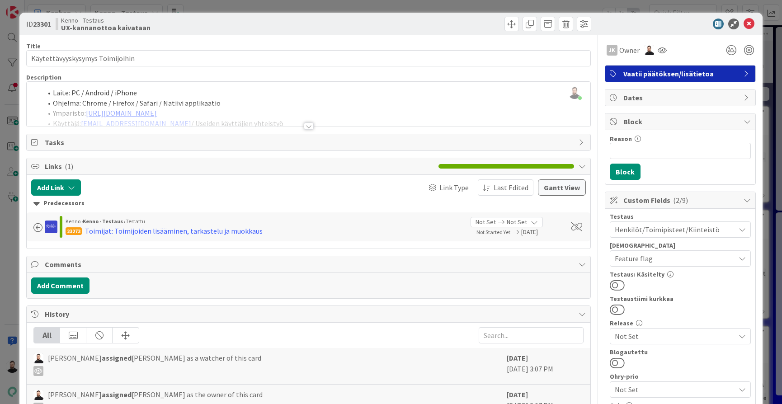
click at [311, 126] on div at bounding box center [309, 125] width 10 height 7
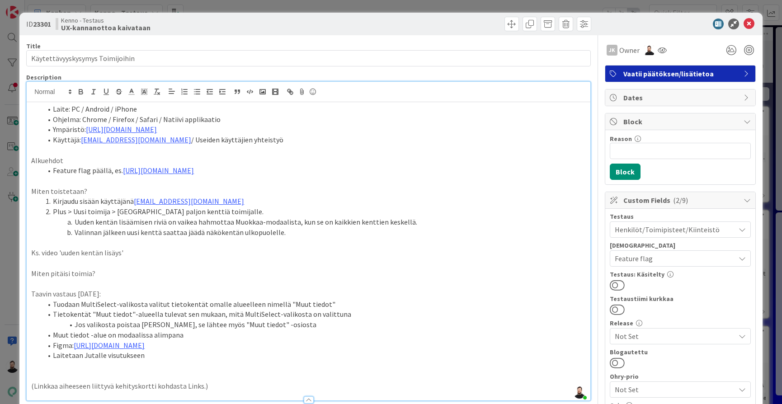
click at [678, 125] on span "Block" at bounding box center [681, 121] width 116 height 11
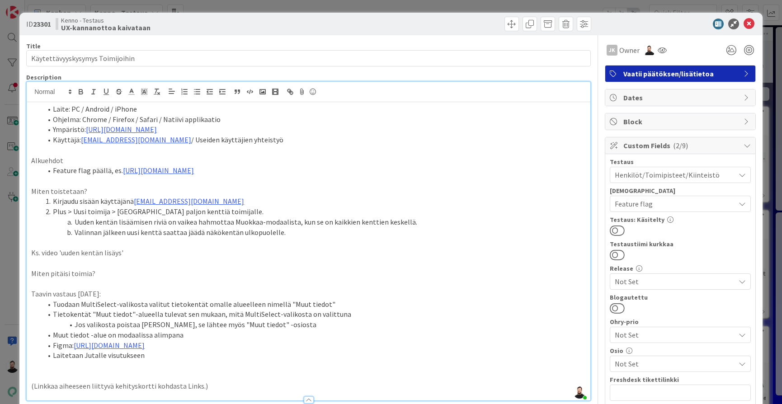
click at [678, 125] on span "Block" at bounding box center [681, 121] width 116 height 11
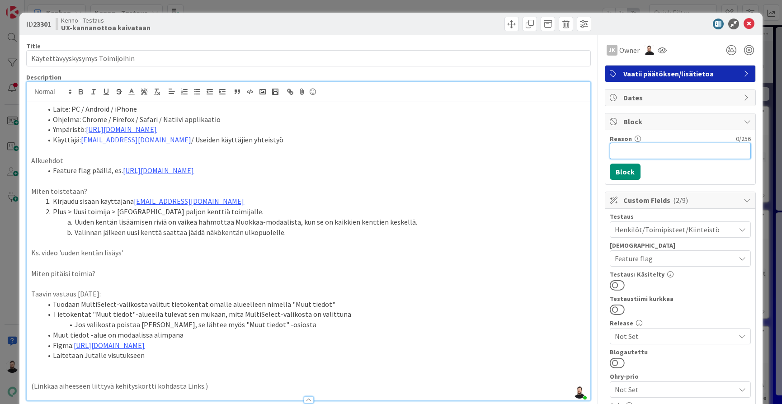
click at [644, 152] on input "Reason" at bounding box center [679, 151] width 141 height 16
type input "odottaa Jutan visuja"
click at [629, 168] on button "Block" at bounding box center [624, 172] width 31 height 16
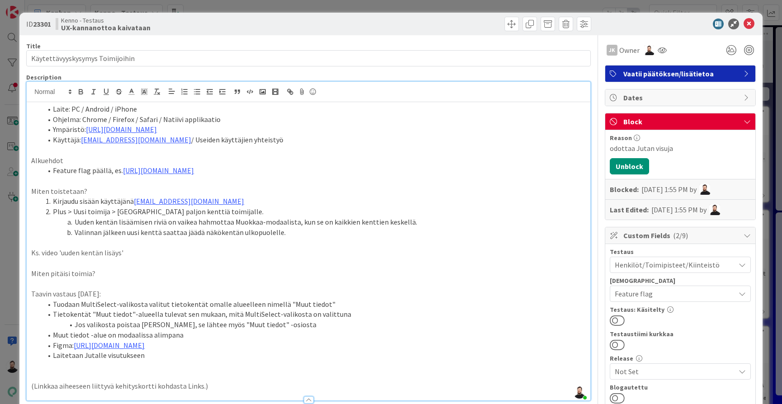
click at [642, 8] on div "ID 23301 Kenno - Testaus UX-kannanottoa kaivataan Title 31 / 128 Käytettävyysky…" at bounding box center [391, 202] width 782 height 404
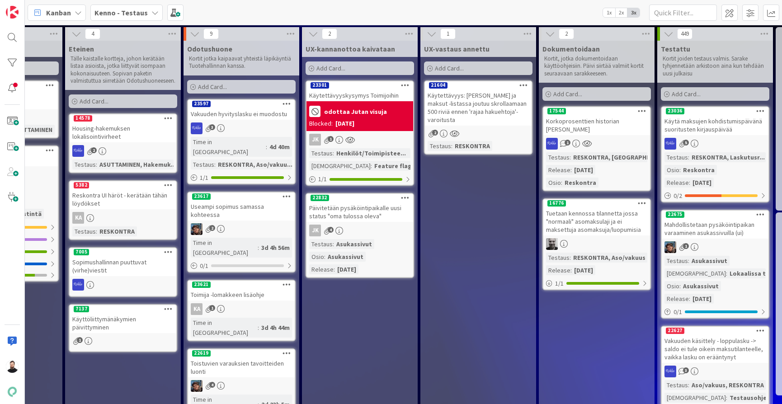
click at [354, 211] on div "Päivitetään pysäköintipaikalle uusi status "oma tulossa oleva"" at bounding box center [359, 212] width 107 height 20
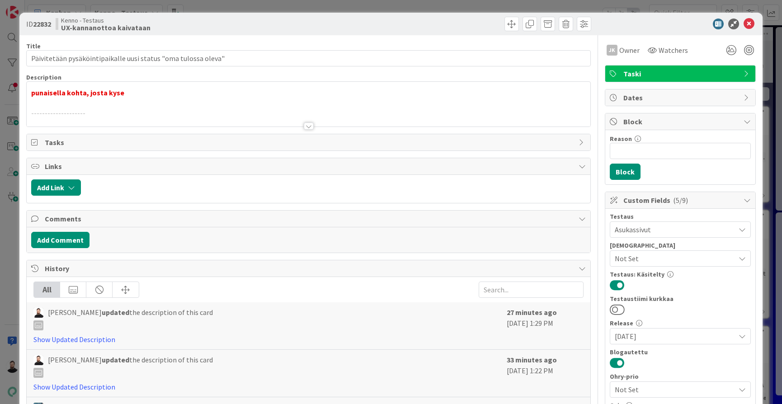
click at [309, 122] on div at bounding box center [309, 125] width 10 height 7
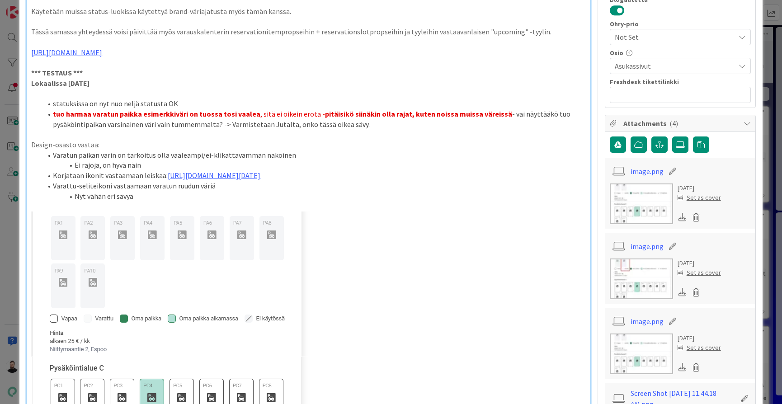
scroll to position [353, 0]
drag, startPoint x: 107, startPoint y: 136, endPoint x: 15, endPoint y: 136, distance: 91.7
click at [15, 136] on div "ID 22832 Kenno - Testaus UX-kannanottoa kaivataan Title 62 / 128 Päivitetään py…" at bounding box center [391, 202] width 782 height 404
click at [150, 150] on li "Varatun paikan värin on tarkoitus olla vaaleampi/ei-klikattavamman näköinen" at bounding box center [313, 155] width 543 height 10
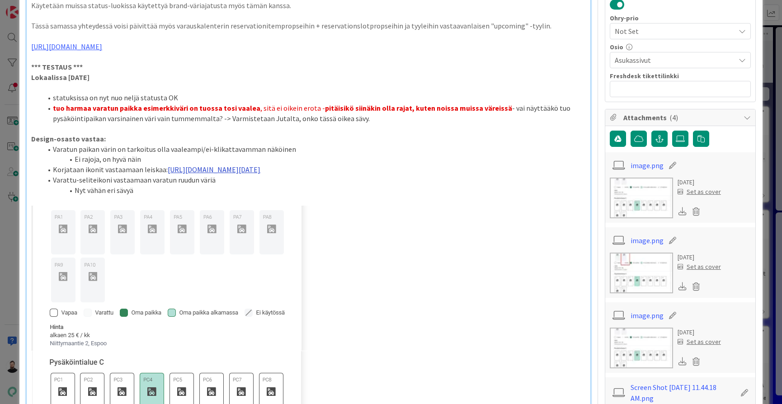
scroll to position [341, 0]
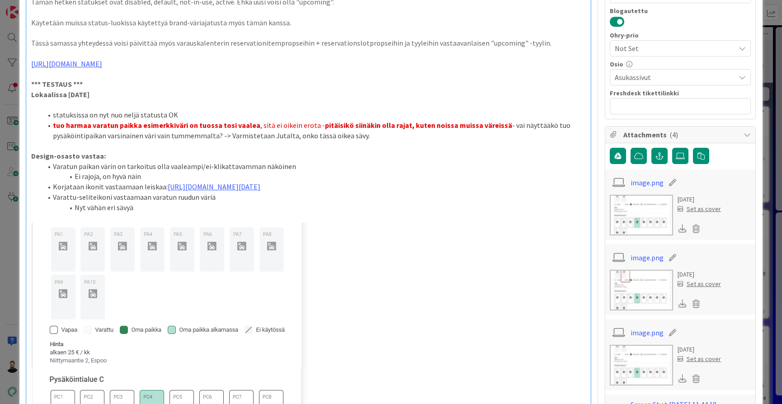
click at [196, 171] on li "Ei rajoja, on hyvä näin" at bounding box center [313, 176] width 543 height 10
click at [107, 192] on li "Varattu-seliteikoni vastaamaan varatun ruudun väriä" at bounding box center [313, 197] width 543 height 10
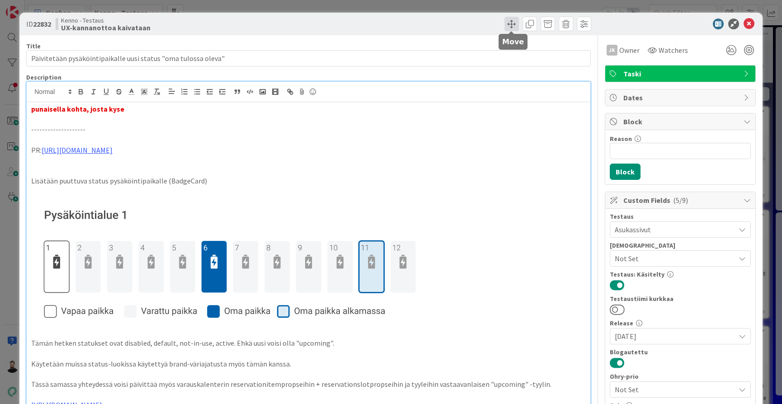
scroll to position [0, 0]
click at [511, 18] on span at bounding box center [511, 24] width 14 height 14
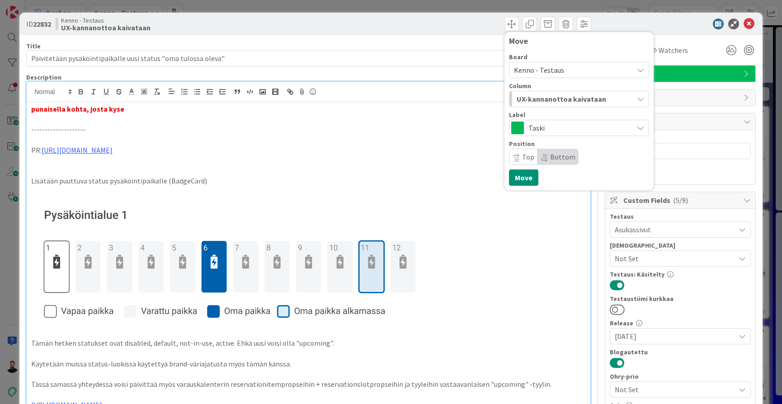
click at [548, 95] on span "UX-kannanottoa kaivataan" at bounding box center [560, 99] width 89 height 12
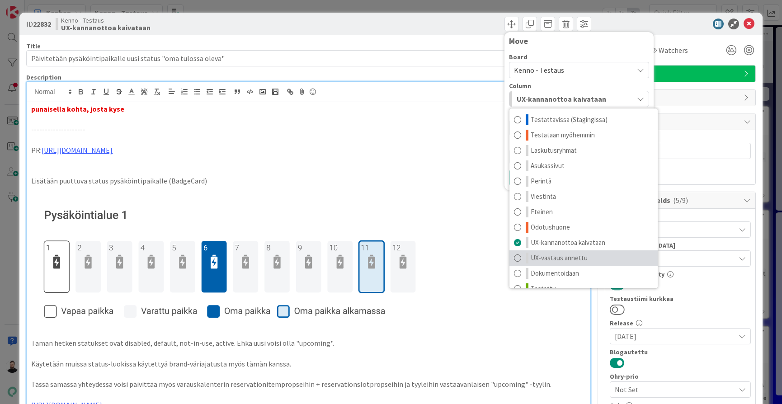
click at [531, 255] on span "UX-vastaus annettu" at bounding box center [558, 258] width 57 height 11
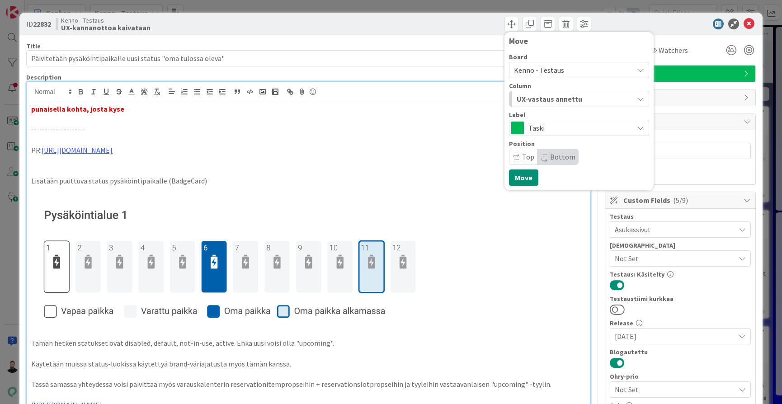
click at [420, 179] on p "Lisätään puuttuva status pysäköintipaikalle (BadgeCard)" at bounding box center [308, 181] width 554 height 10
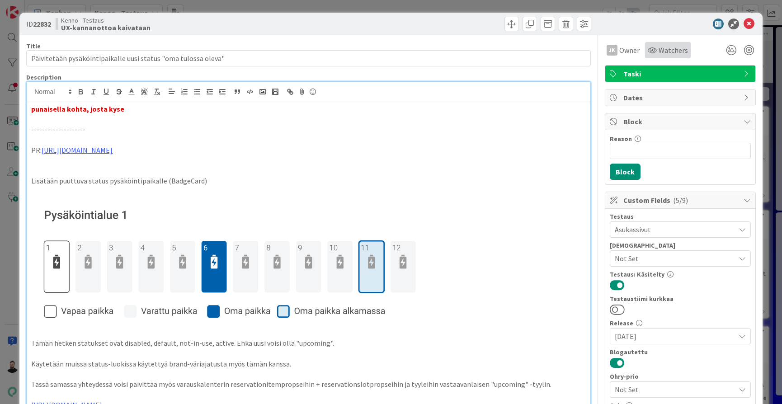
click at [651, 48] on icon at bounding box center [651, 50] width 9 height 7
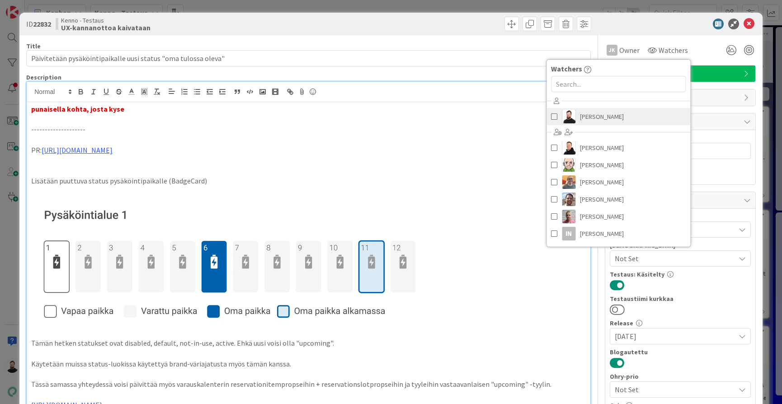
click at [588, 116] on span "[PERSON_NAME]" at bounding box center [602, 117] width 44 height 14
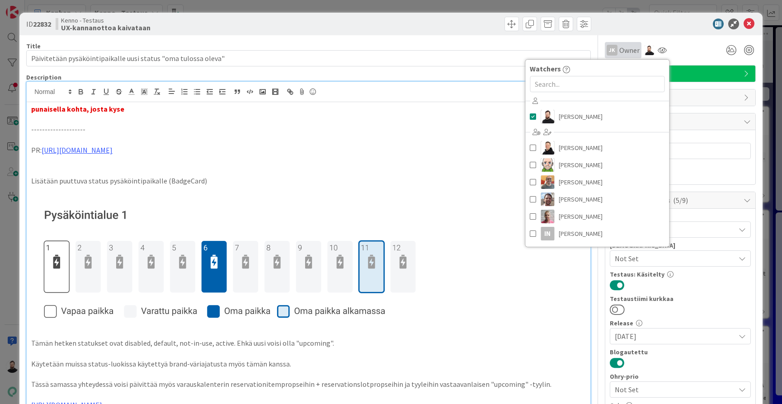
click at [638, 52] on span "Owner" at bounding box center [629, 50] width 20 height 11
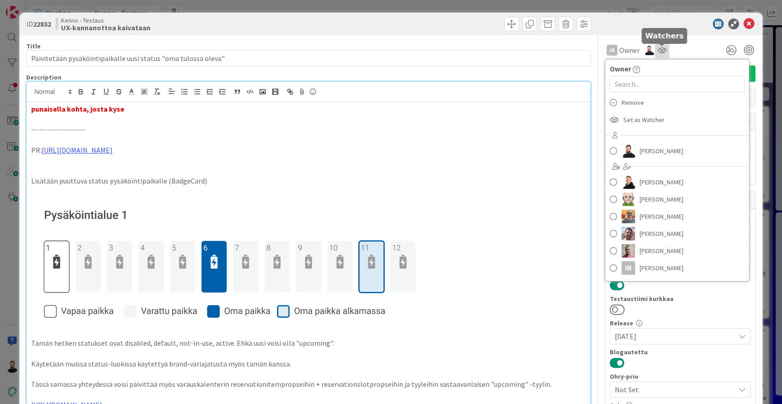
click at [664, 51] on icon at bounding box center [661, 50] width 9 height 7
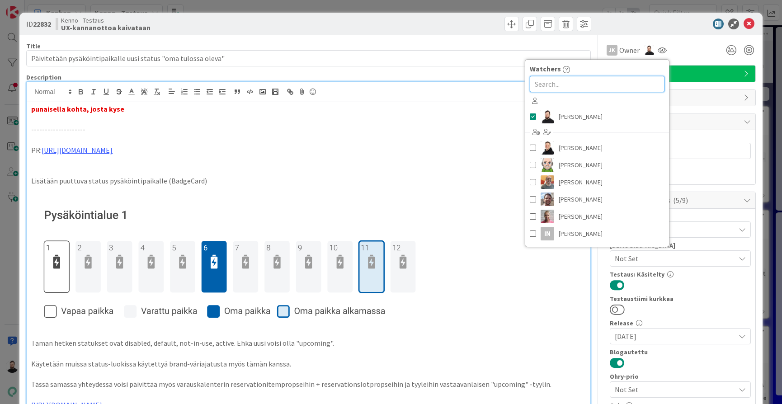
click at [615, 82] on input "text" at bounding box center [596, 84] width 135 height 16
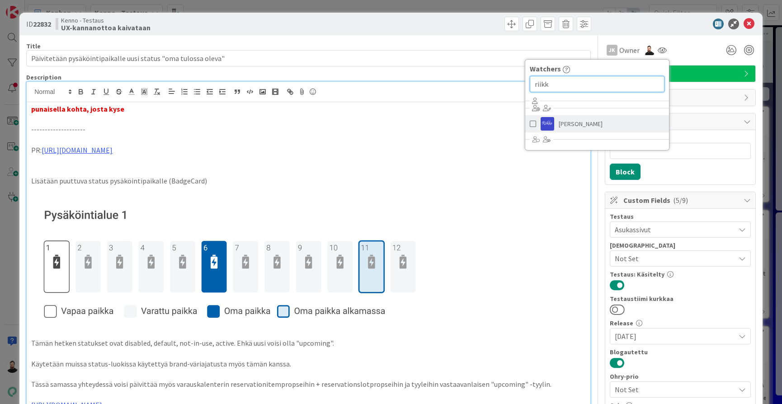
type input "riikk"
click at [593, 127] on link "[PERSON_NAME]" at bounding box center [597, 123] width 144 height 17
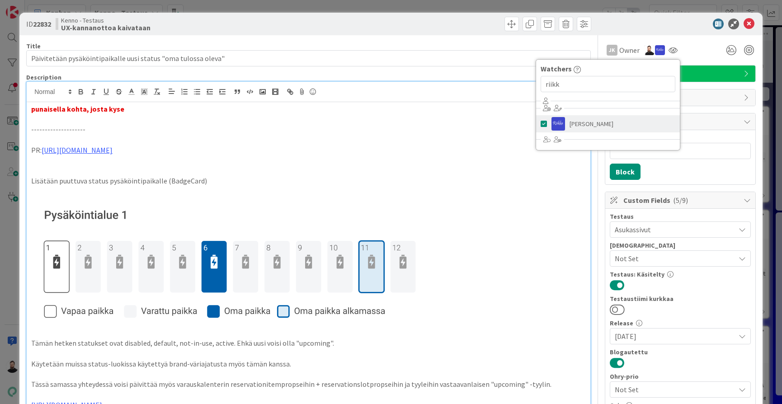
click at [544, 125] on span at bounding box center [543, 124] width 6 height 14
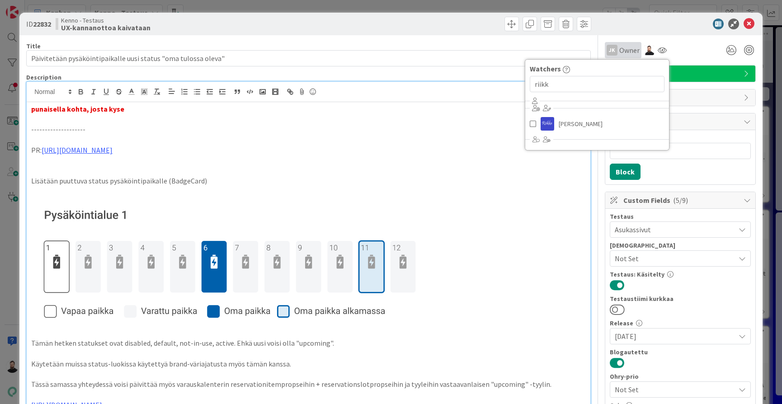
click at [624, 52] on span "Owner" at bounding box center [629, 50] width 20 height 11
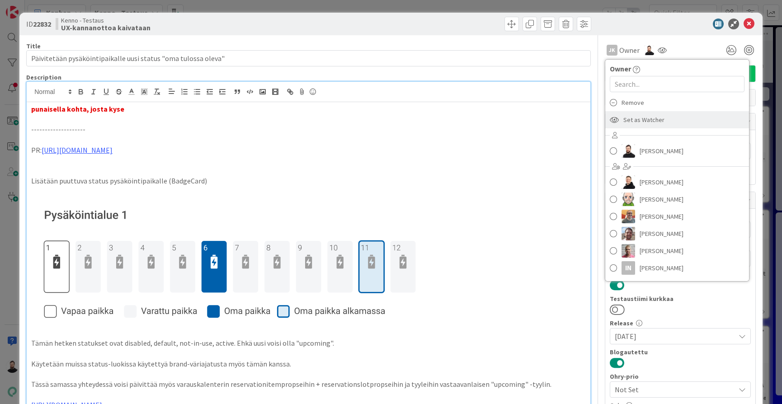
click at [627, 122] on span "Set as Watcher" at bounding box center [643, 120] width 41 height 14
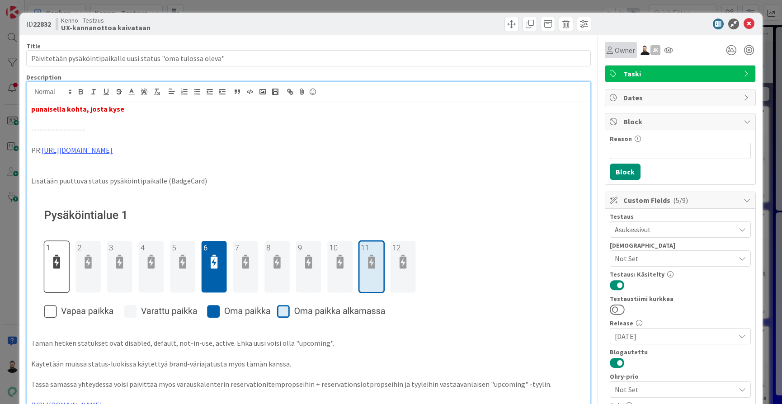
click at [622, 54] on span "Owner" at bounding box center [624, 50] width 20 height 11
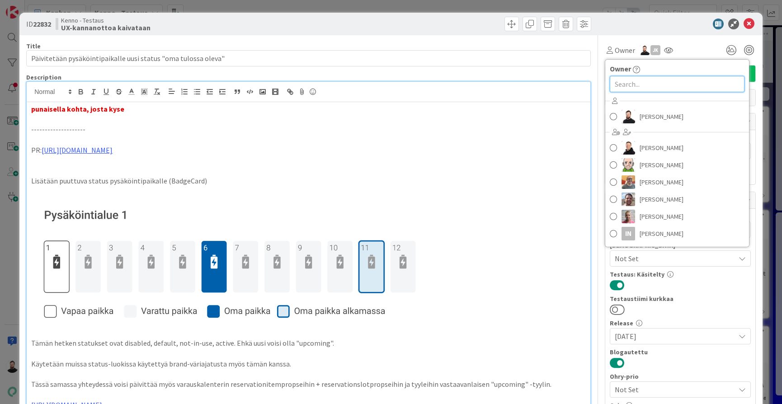
click at [624, 86] on input "text" at bounding box center [676, 84] width 135 height 16
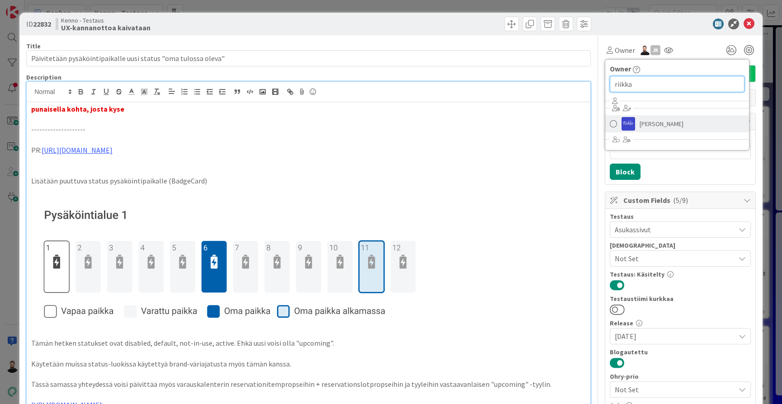
type input "riikka"
click at [646, 119] on span "[PERSON_NAME]" at bounding box center [661, 124] width 44 height 14
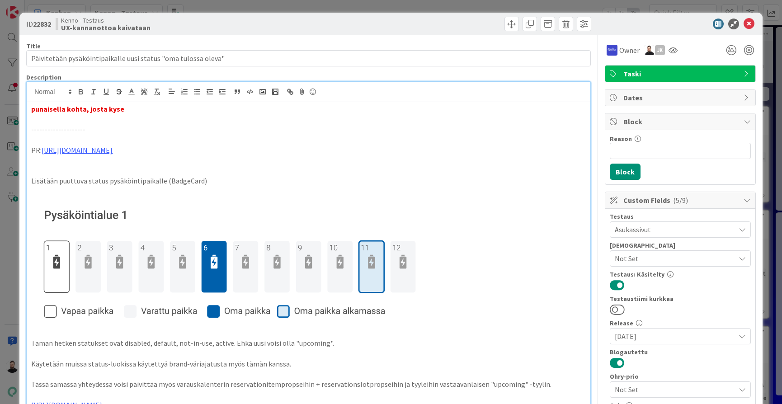
click at [519, 22] on div "Move Move" at bounding box center [451, 24] width 280 height 14
click at [511, 22] on span at bounding box center [511, 24] width 14 height 14
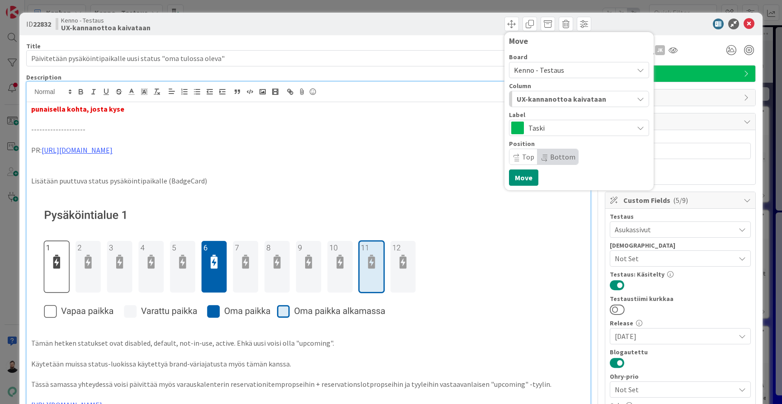
click at [552, 98] on span "UX-kannanottoa kaivataan" at bounding box center [560, 99] width 89 height 12
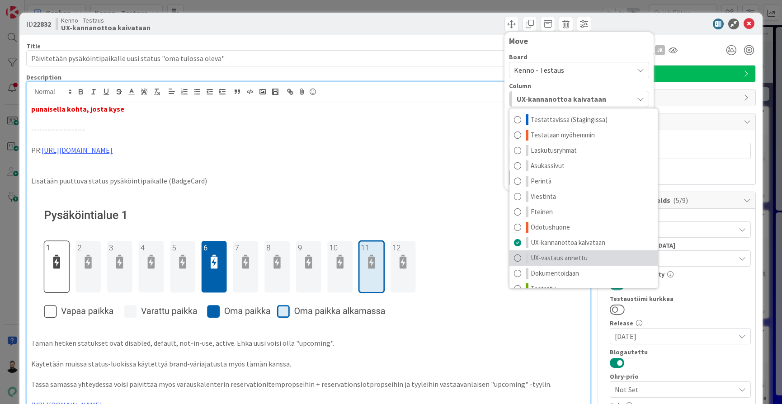
click at [541, 253] on span "UX-vastaus annettu" at bounding box center [558, 258] width 57 height 11
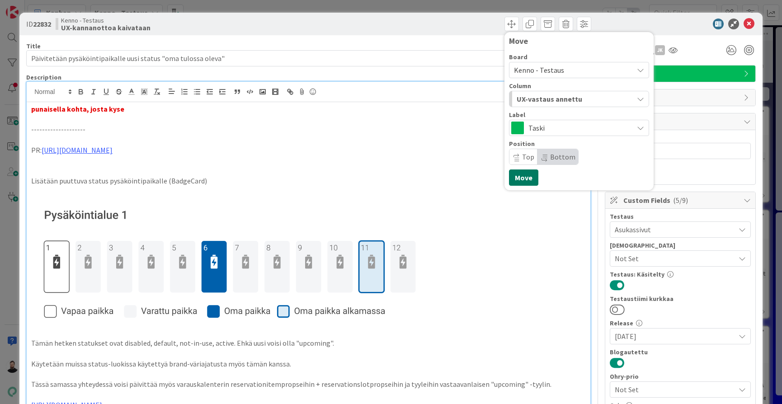
click at [533, 179] on button "Move" at bounding box center [523, 177] width 29 height 16
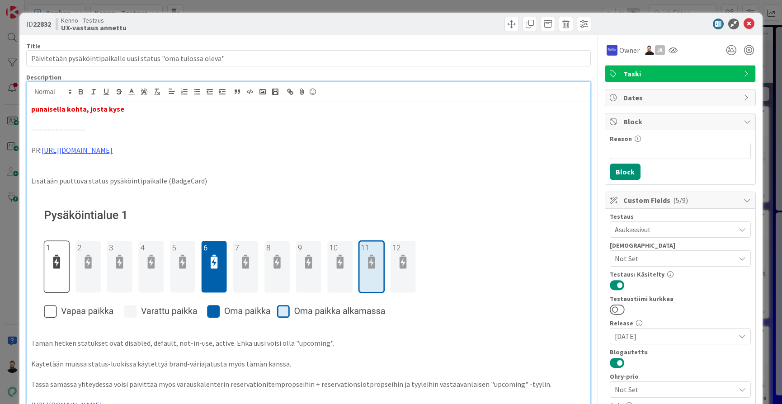
click at [754, 18] on div "ID 22832 Kenno - Testaus UX-vastaus annettu Move Move" at bounding box center [390, 24] width 743 height 23
click at [751, 23] on icon at bounding box center [748, 24] width 11 height 11
